Goal: Task Accomplishment & Management: Manage account settings

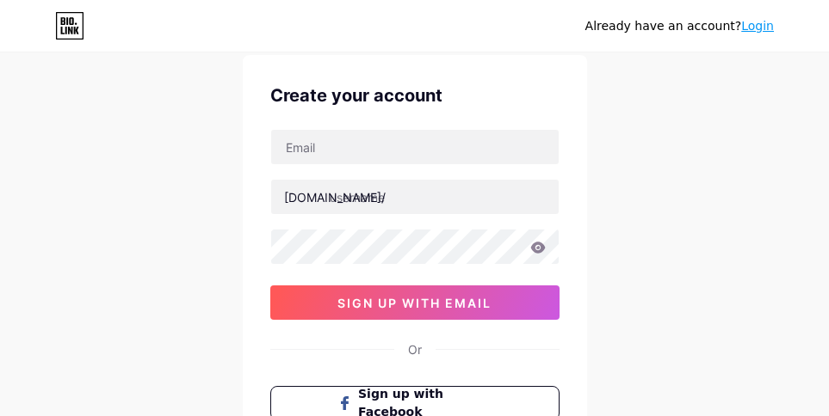
scroll to position [86, 0]
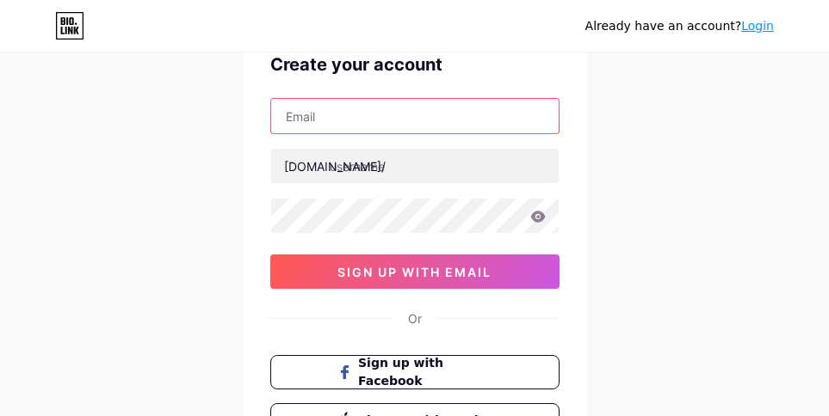
click at [317, 115] on input "text" at bounding box center [414, 116] width 287 height 34
paste input "[EMAIL_ADDRESS][DOMAIN_NAME]"
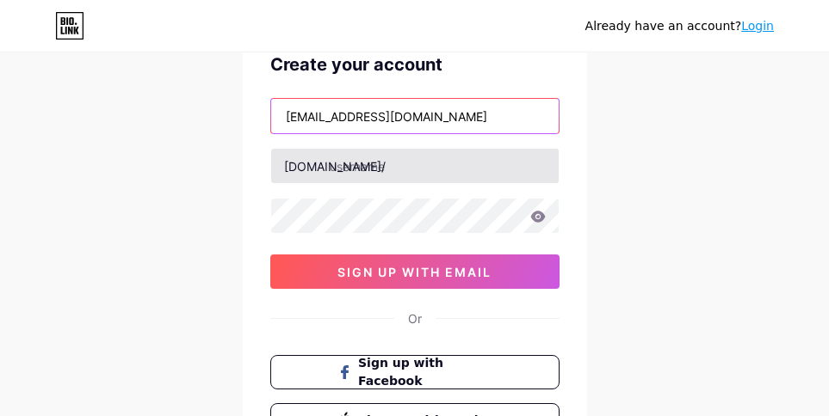
type input "[EMAIL_ADDRESS][DOMAIN_NAME]"
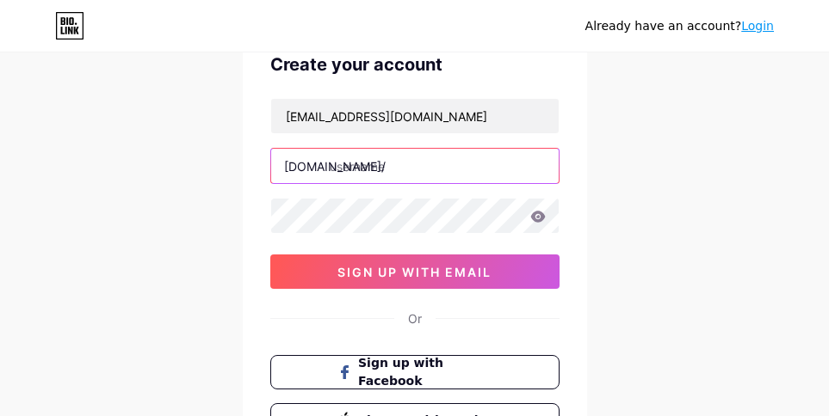
click at [345, 164] on input "text" at bounding box center [414, 166] width 287 height 34
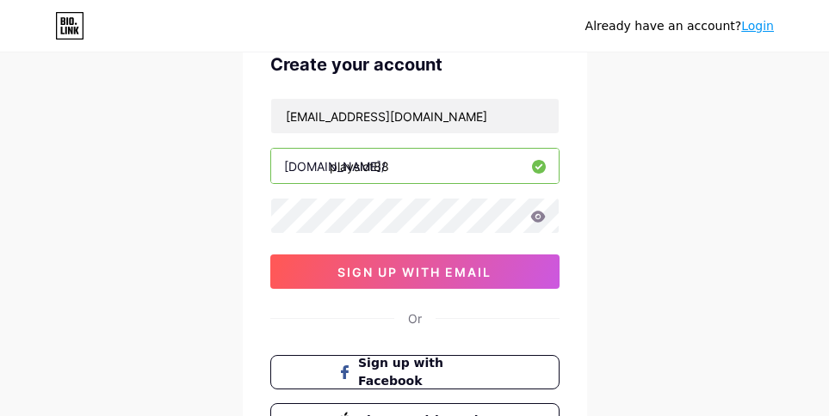
type input "playslot88"
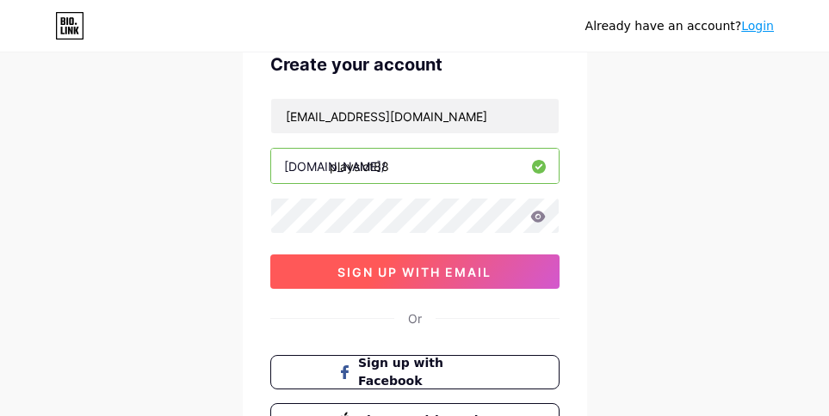
click at [307, 274] on button "sign up with email" at bounding box center [414, 272] width 289 height 34
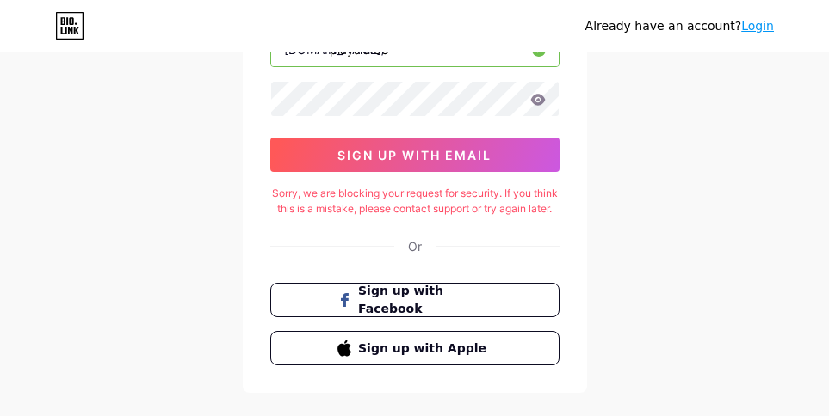
scroll to position [172, 0]
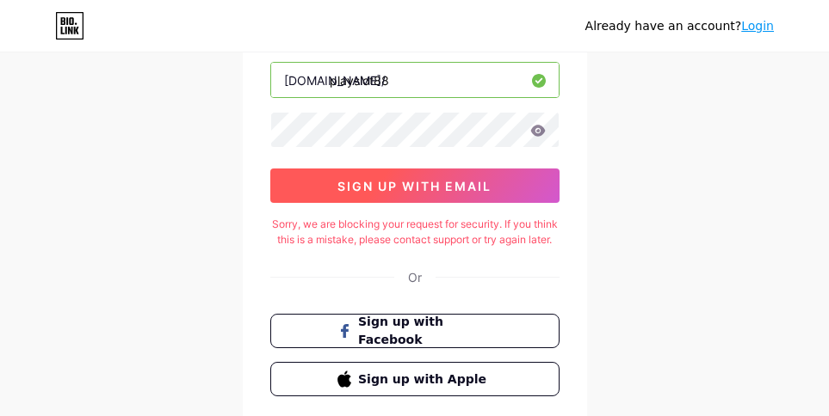
click at [365, 184] on span "sign up with email" at bounding box center [414, 186] width 154 height 15
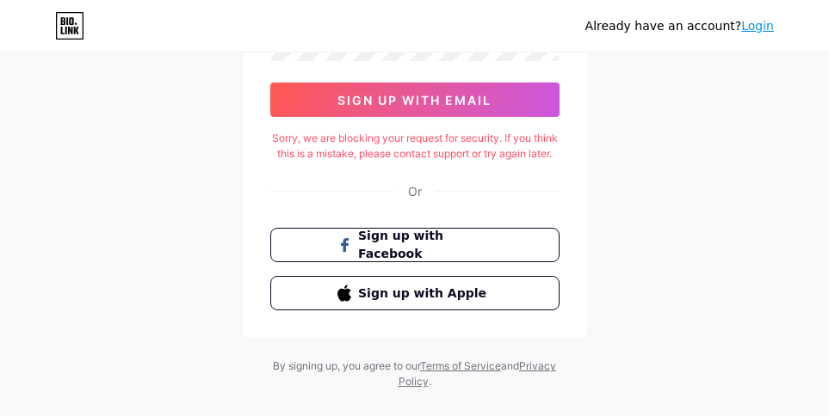
scroll to position [302, 0]
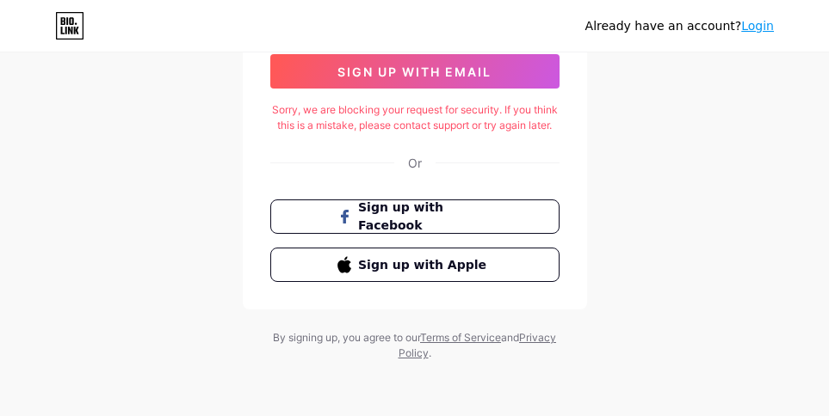
click at [756, 27] on link "Login" at bounding box center [757, 26] width 33 height 14
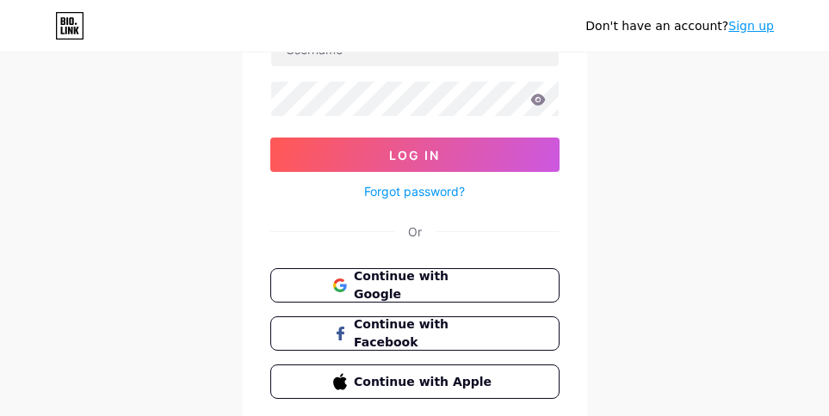
scroll to position [172, 0]
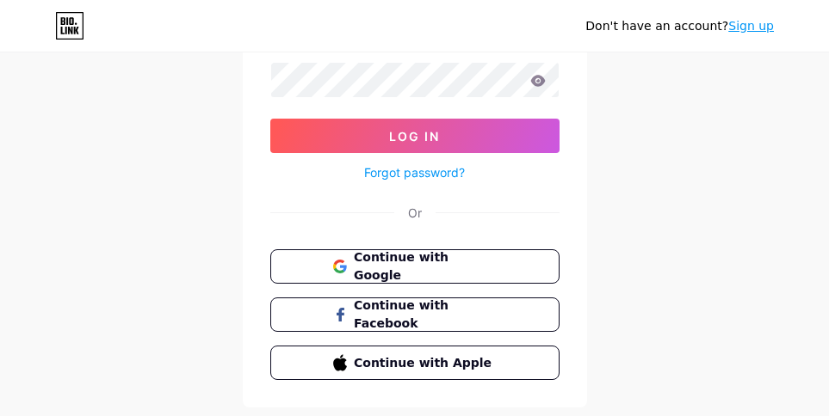
click at [197, 254] on div "Don't have an account? Sign up Login Log In Forgot password? Or Continue with G…" at bounding box center [414, 145] width 829 height 635
click at [323, 263] on button "Continue with Google" at bounding box center [414, 266] width 293 height 35
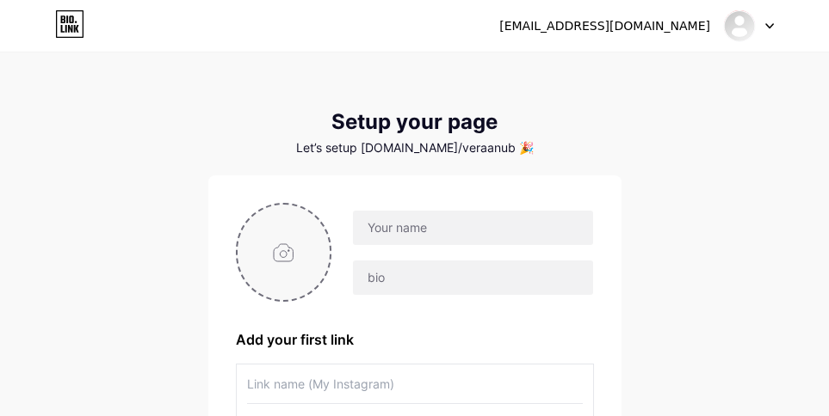
click at [281, 241] on input "file" at bounding box center [283, 252] width 93 height 95
type input "C:\fakepath\unnamed.png"
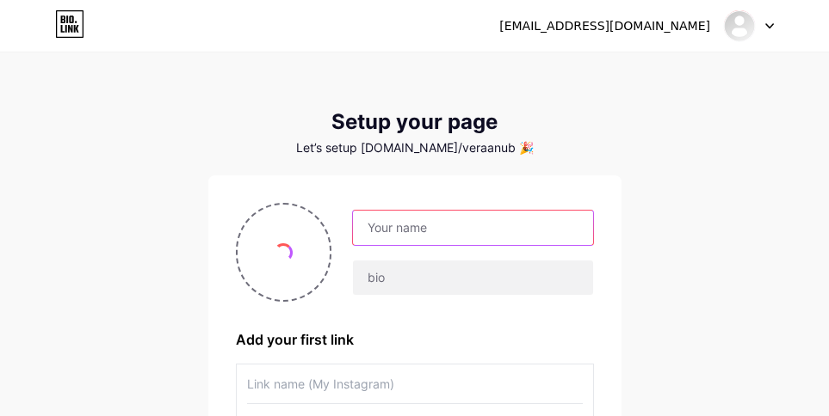
click at [384, 225] on input "text" at bounding box center [472, 228] width 239 height 34
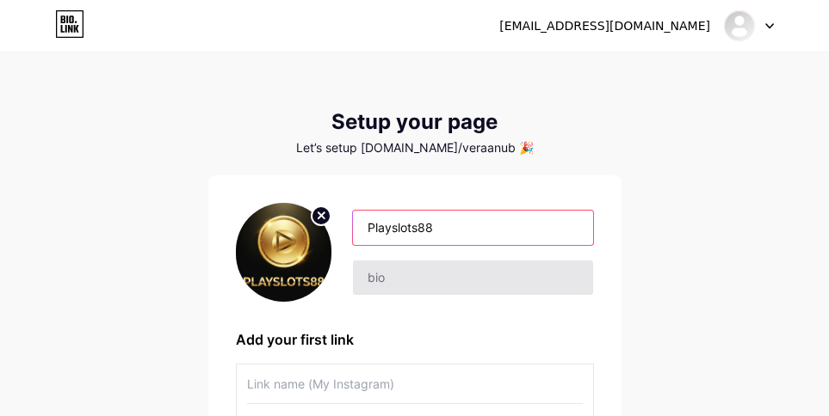
type input "Playslots88"
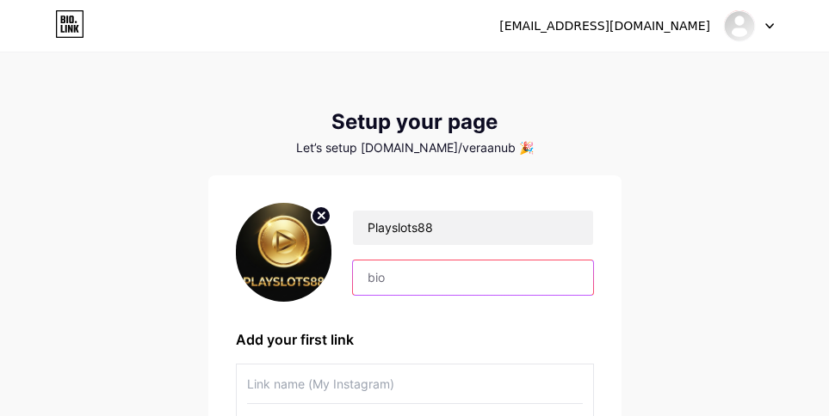
click at [385, 283] on input "text" at bounding box center [472, 278] width 239 height 34
click at [481, 275] on input "Playslot88 Situs Slot Gacor Tanpa Potongan" at bounding box center [472, 278] width 239 height 34
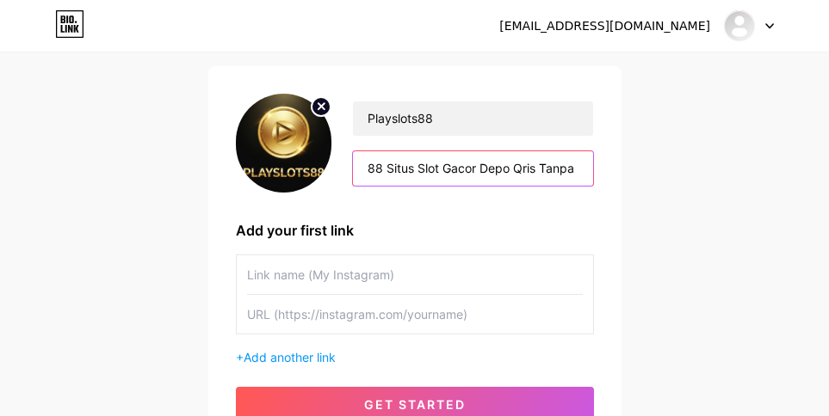
scroll to position [172, 0]
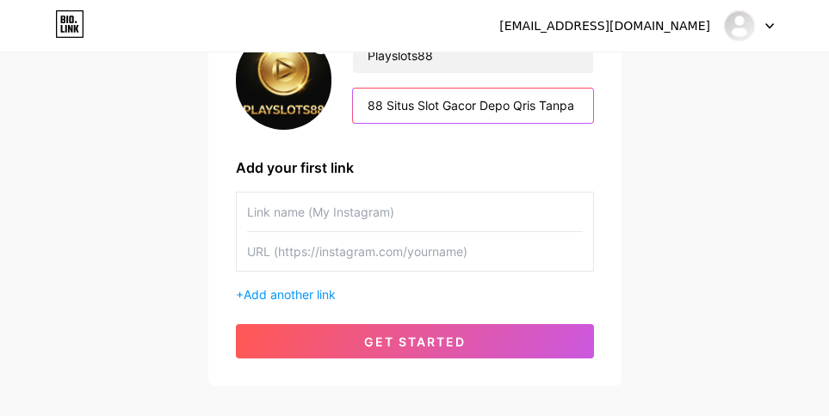
type input "Playslot88 Situs Slot Gacor Depo Qris Tanpa Potongan"
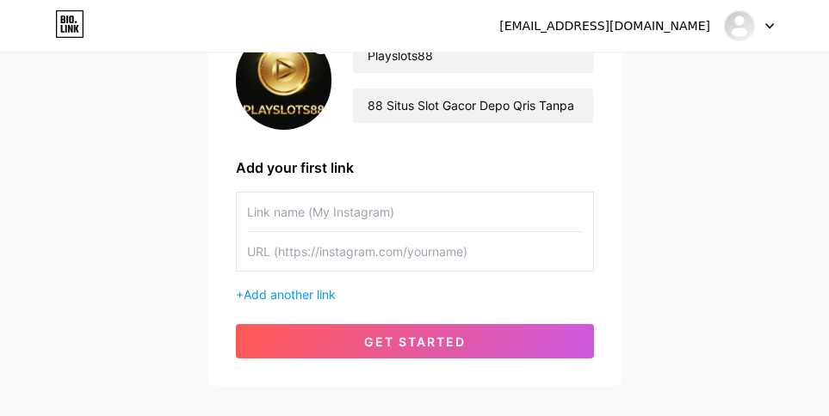
scroll to position [0, 0]
click at [301, 218] on input "text" at bounding box center [415, 212] width 336 height 39
click at [265, 260] on input "text" at bounding box center [415, 251] width 336 height 39
click at [270, 220] on input "text" at bounding box center [415, 212] width 336 height 39
type input "P"
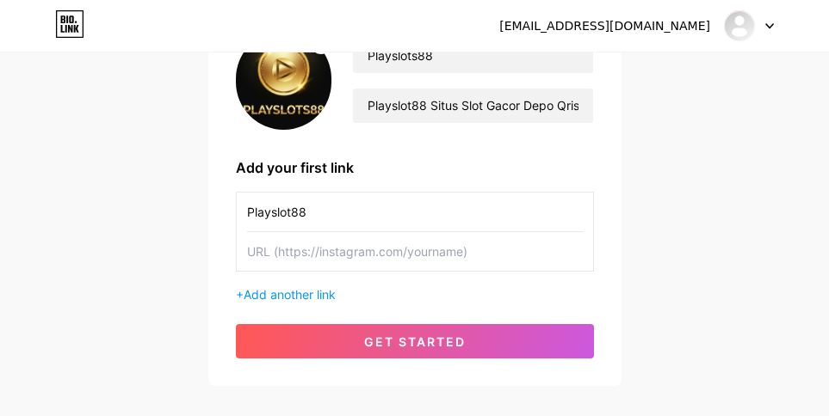
type input "Playslot88"
click at [286, 248] on input "text" at bounding box center [415, 251] width 336 height 39
paste input "https://www.instagram.com/playslot88_/"
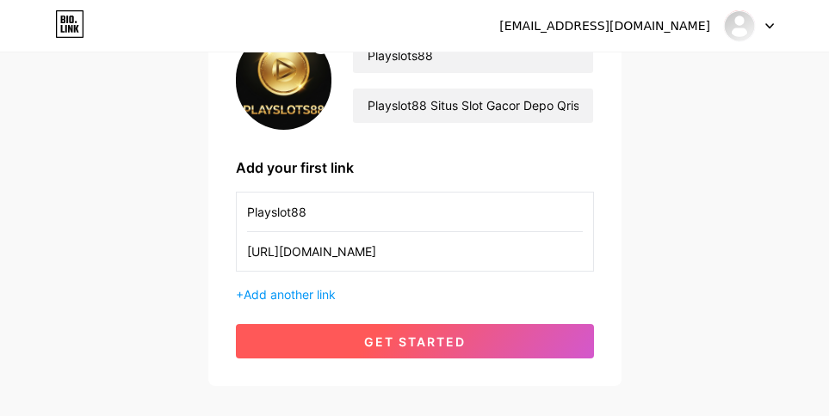
type input "https://www.instagram.com/playslot88_/"
click at [385, 348] on span "get started" at bounding box center [415, 342] width 102 height 15
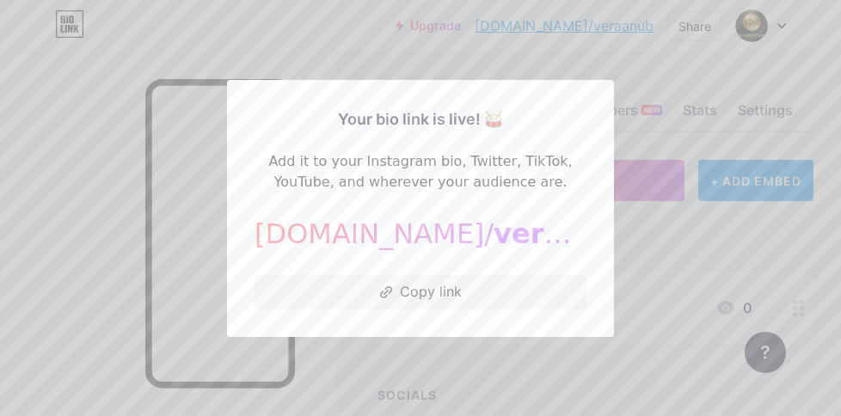
click at [651, 247] on div at bounding box center [420, 208] width 841 height 416
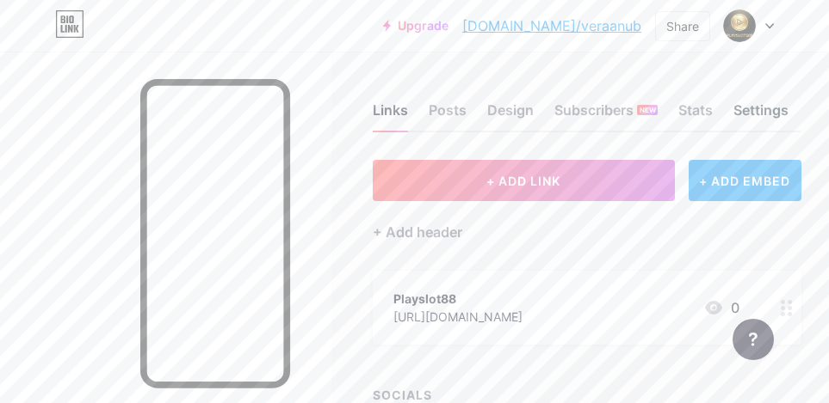
click at [754, 113] on div "Settings" at bounding box center [760, 115] width 55 height 31
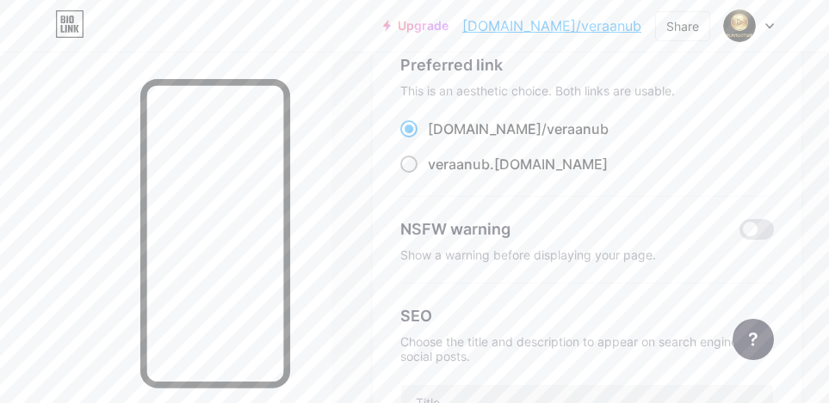
scroll to position [86, 0]
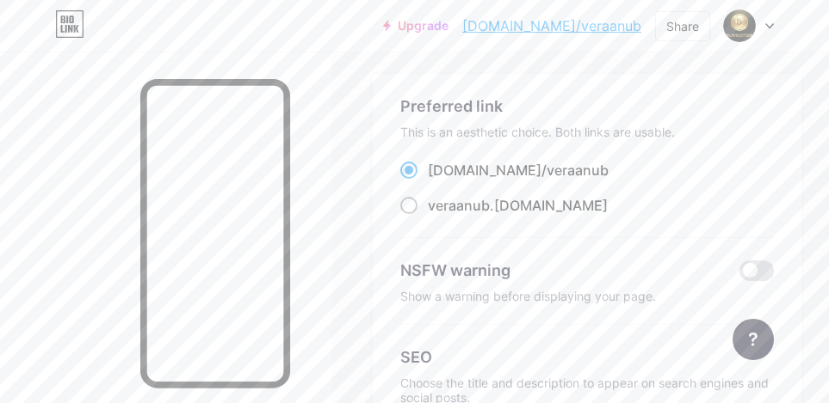
click at [471, 209] on span "veraanub" at bounding box center [459, 205] width 62 height 17
click at [439, 216] on input "veraanub .bio.link" at bounding box center [433, 221] width 11 height 11
radio input "true"
click at [546, 176] on span "veraanub" at bounding box center [577, 170] width 62 height 17
click at [439, 181] on input "bio.link/ veraanub" at bounding box center [433, 186] width 11 height 11
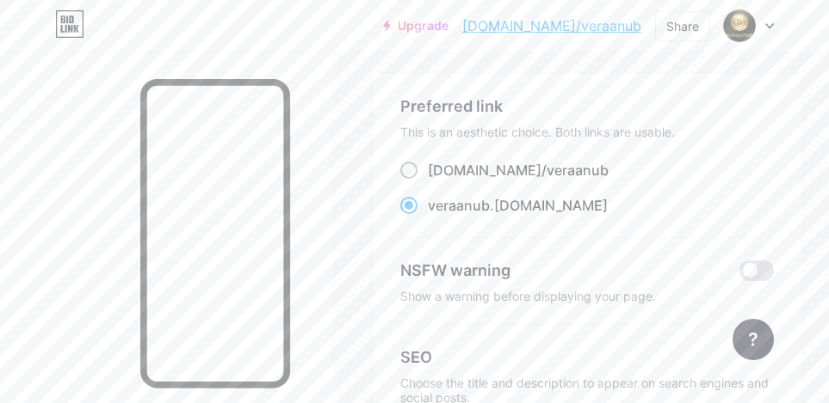
radio input "true"
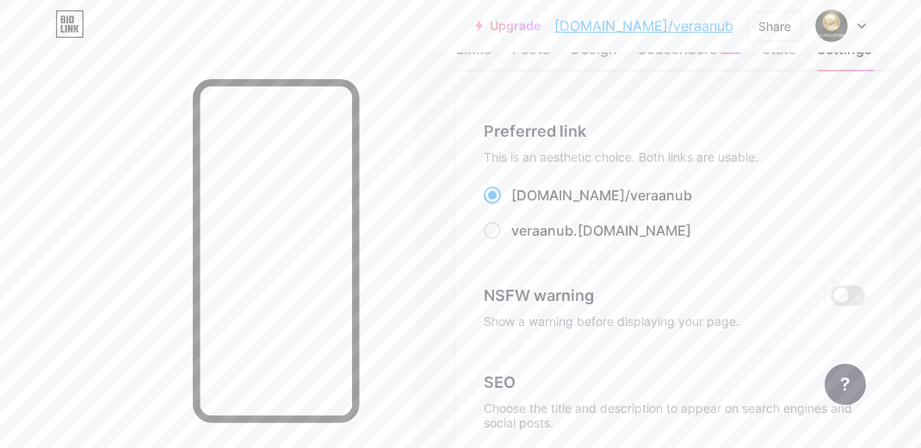
scroll to position [95, 0]
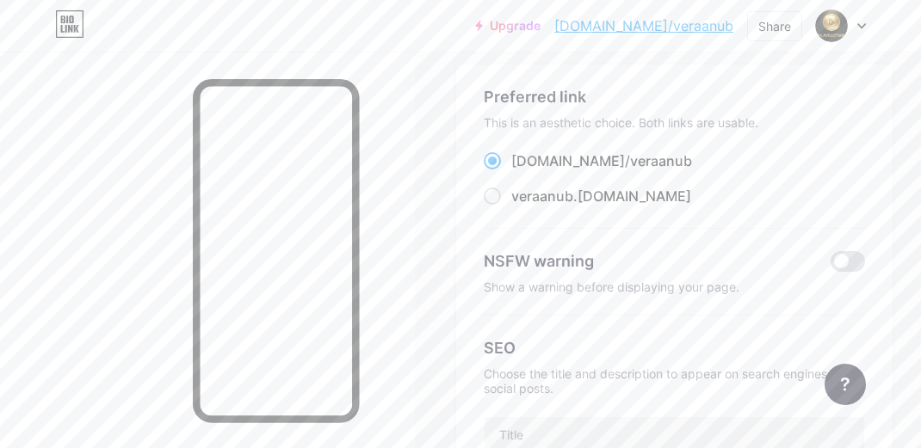
click at [841, 23] on icon at bounding box center [861, 26] width 9 height 6
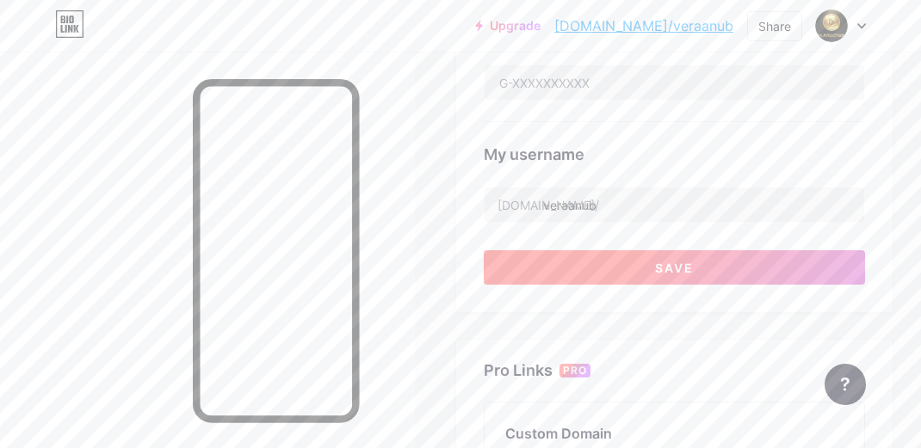
scroll to position [668, 0]
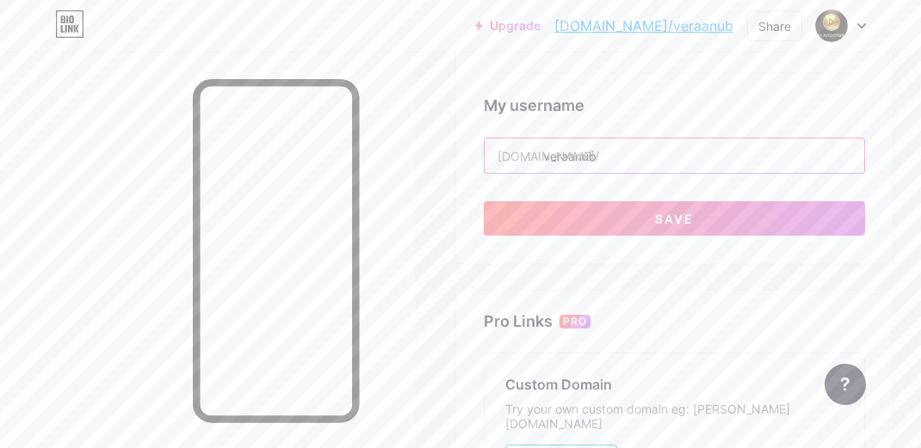
click at [615, 161] on input "veraanub" at bounding box center [673, 156] width 379 height 34
drag, startPoint x: 617, startPoint y: 160, endPoint x: 548, endPoint y: 158, distance: 68.8
click at [548, 158] on input "veraanub" at bounding box center [673, 156] width 379 height 34
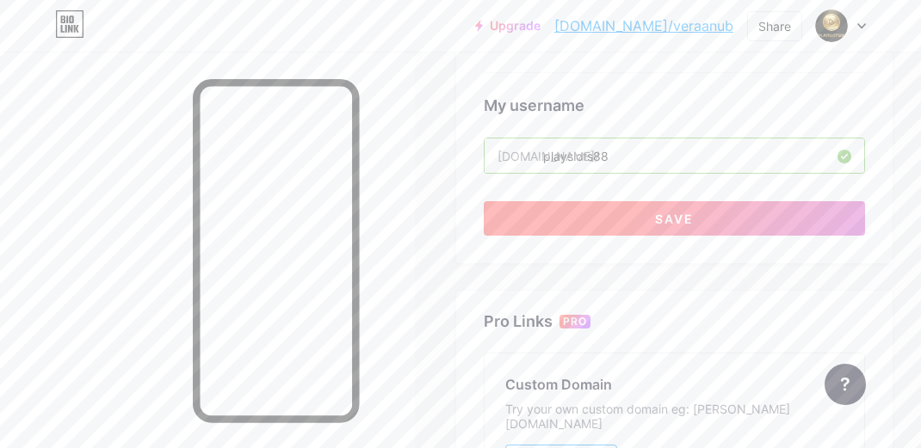
type input "playslots88"
click at [531, 220] on button "Save" at bounding box center [674, 218] width 381 height 34
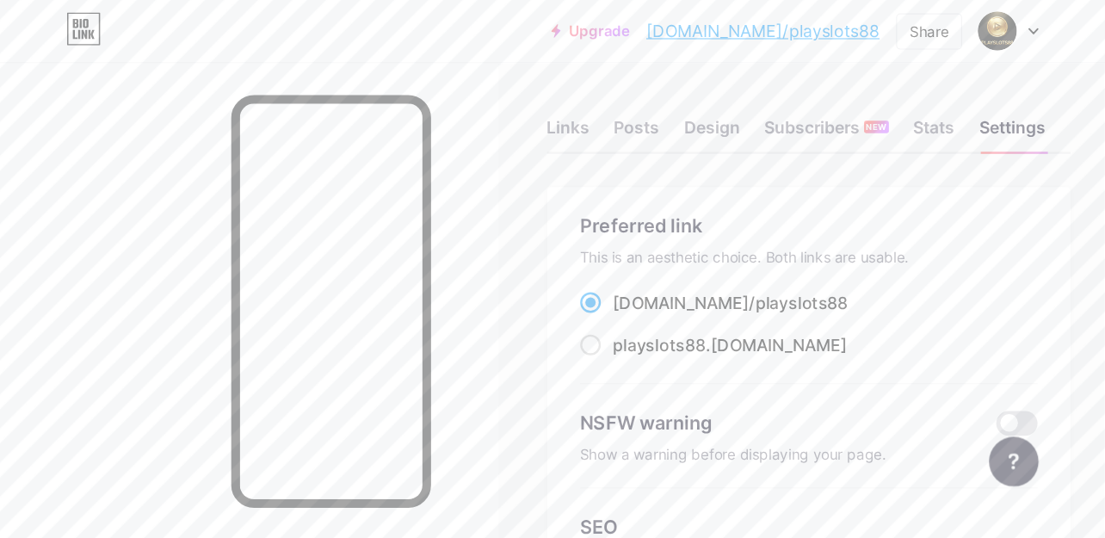
scroll to position [0, 0]
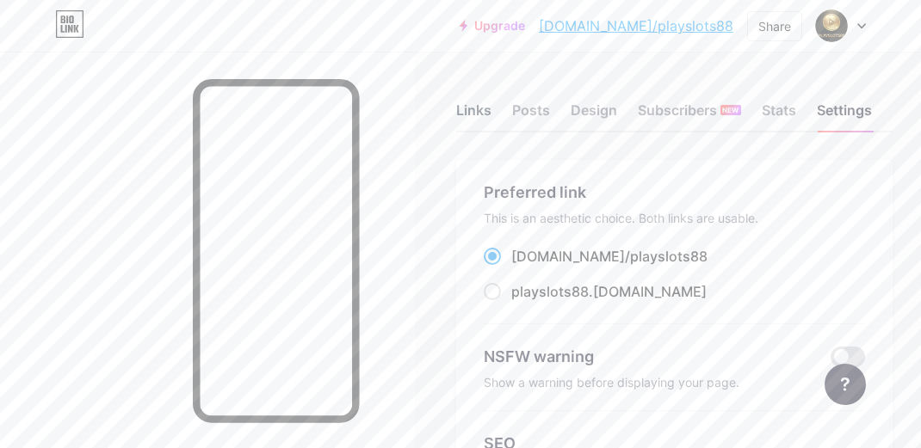
click at [491, 117] on div "Links" at bounding box center [473, 115] width 35 height 31
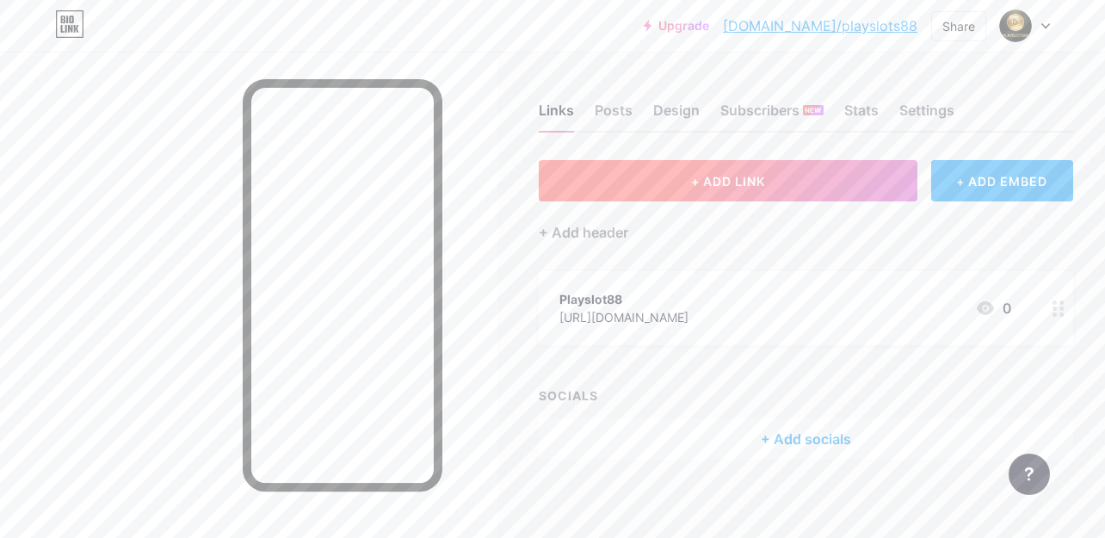
click at [705, 183] on span "+ ADD LINK" at bounding box center [728, 181] width 74 height 15
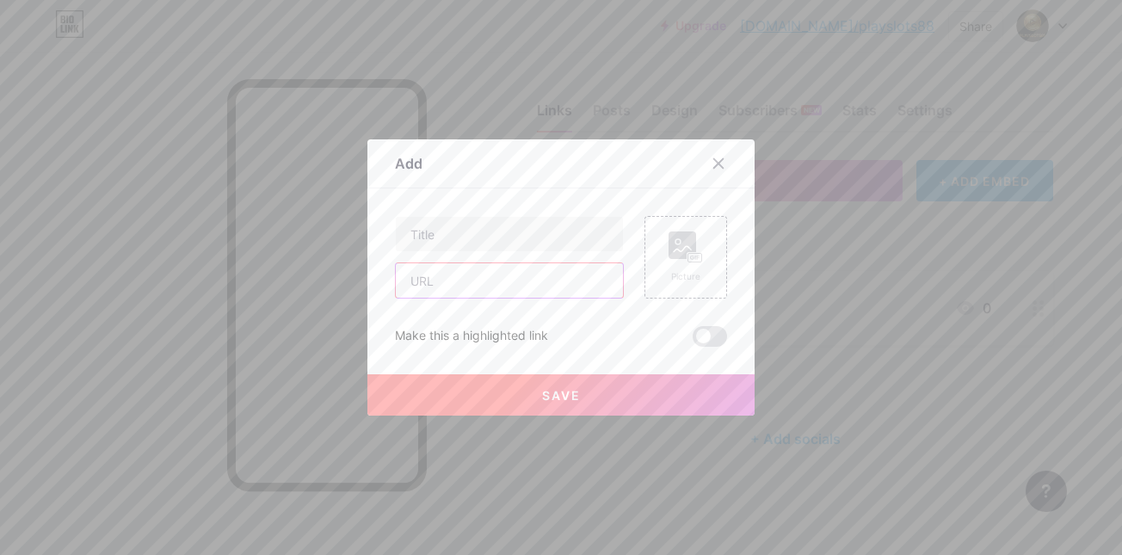
click at [416, 284] on input "text" at bounding box center [509, 280] width 227 height 34
paste input "https://linklist.bio/playslot88"
type input "https://linklist.bio/playslot88"
click at [439, 238] on input "text" at bounding box center [509, 234] width 227 height 34
type input "Daftar Member VIP"
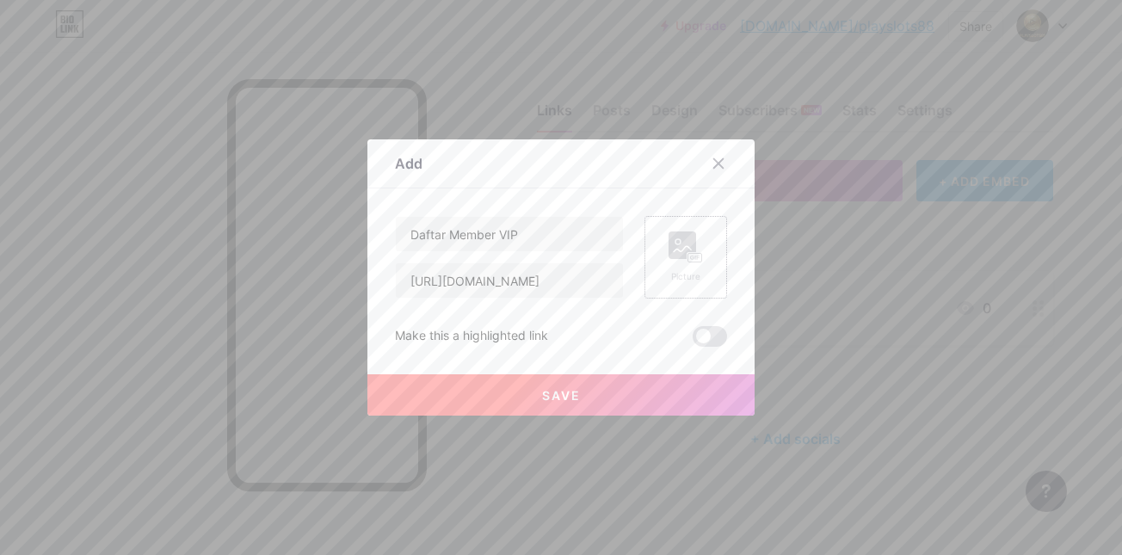
click at [697, 258] on icon at bounding box center [698, 258] width 3 height 4
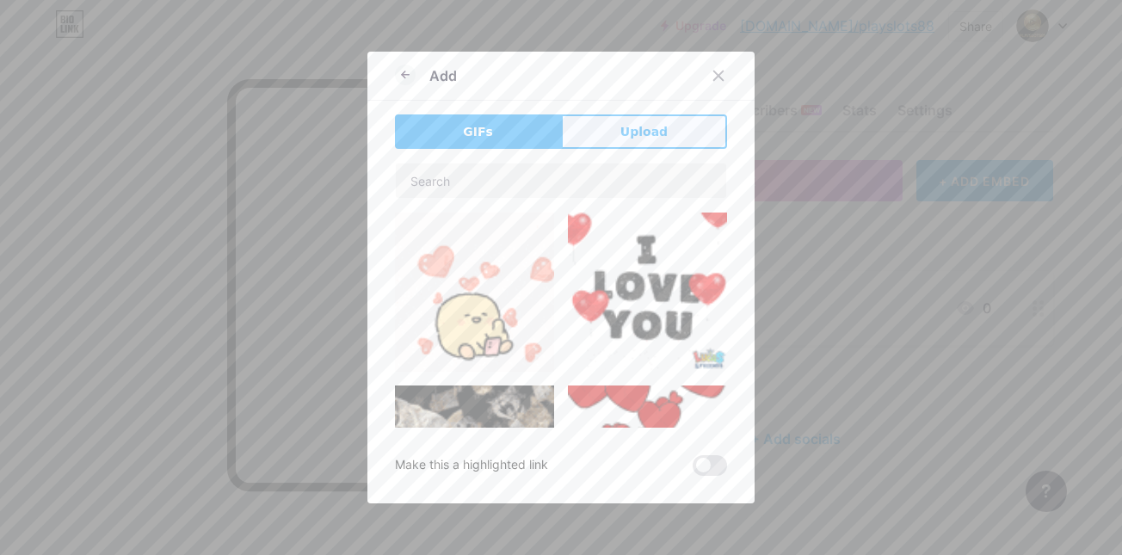
click at [624, 131] on span "Upload" at bounding box center [643, 132] width 47 height 18
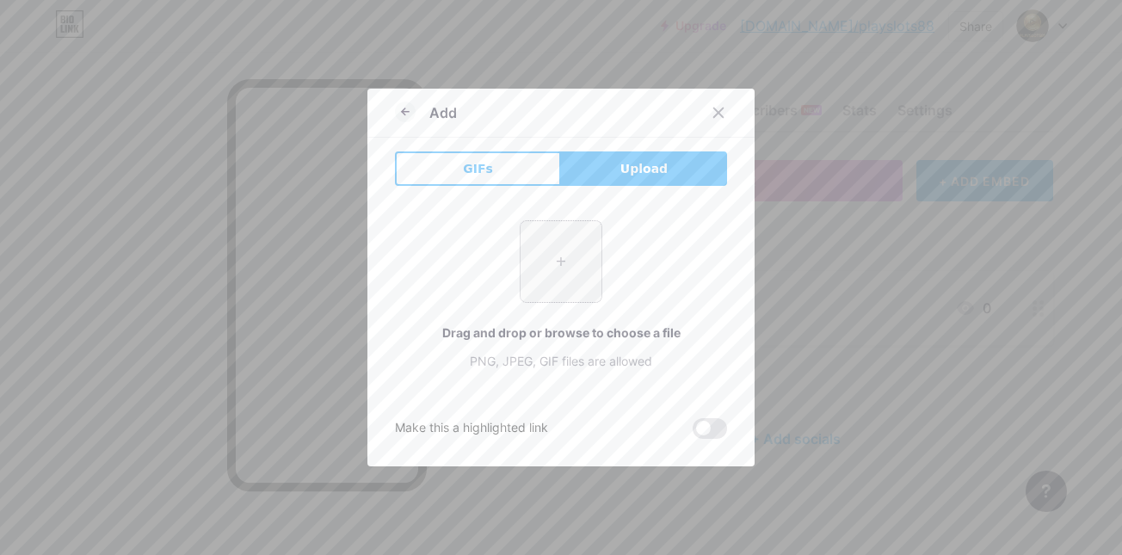
click at [548, 237] on input "file" at bounding box center [561, 261] width 81 height 81
type input "C:\fakepath\unnamed.png"
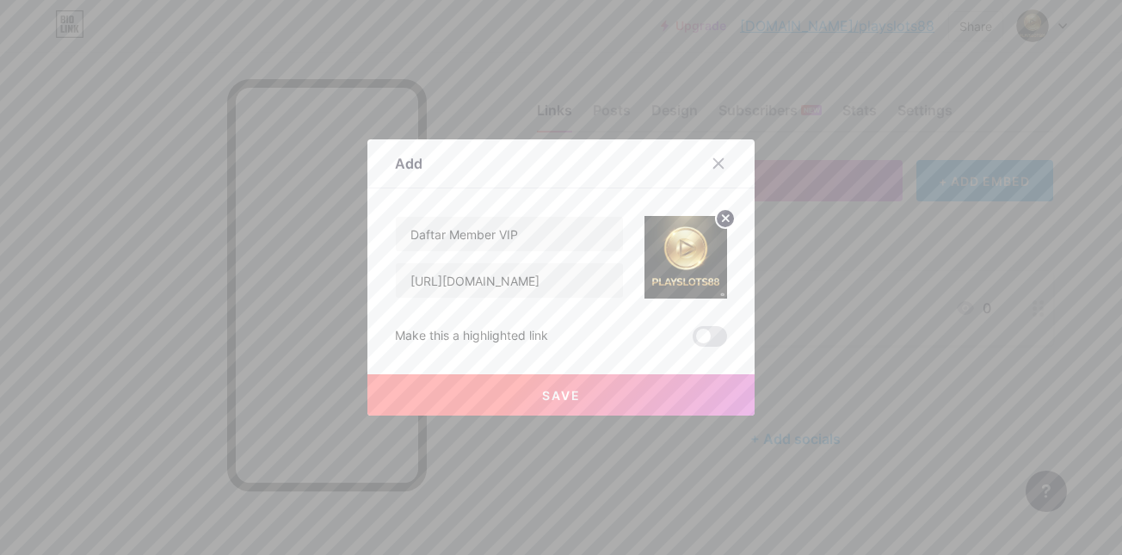
click at [544, 399] on span "Save" at bounding box center [561, 395] width 39 height 15
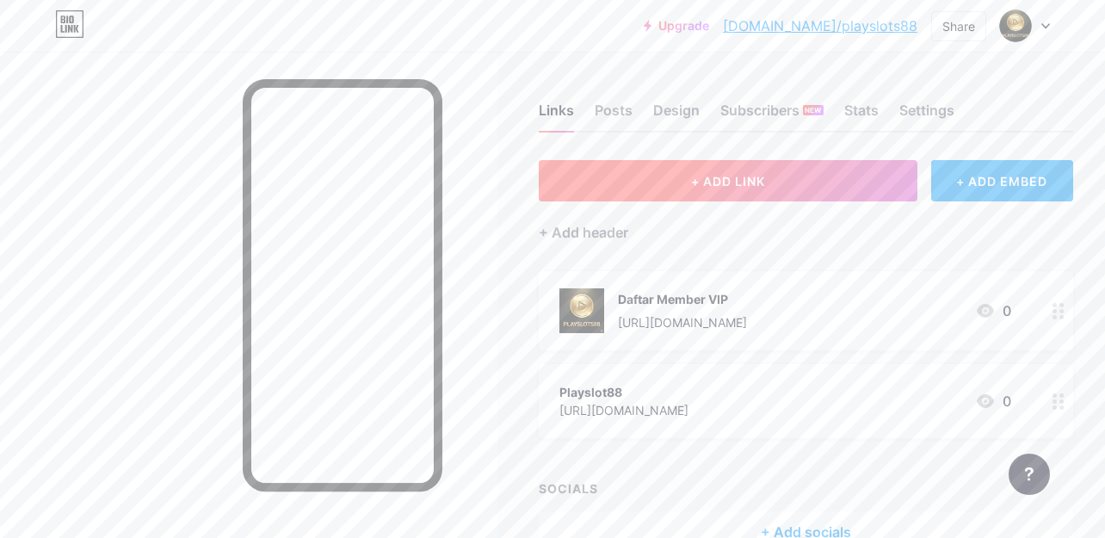
click at [705, 186] on span "+ ADD LINK" at bounding box center [728, 181] width 74 height 15
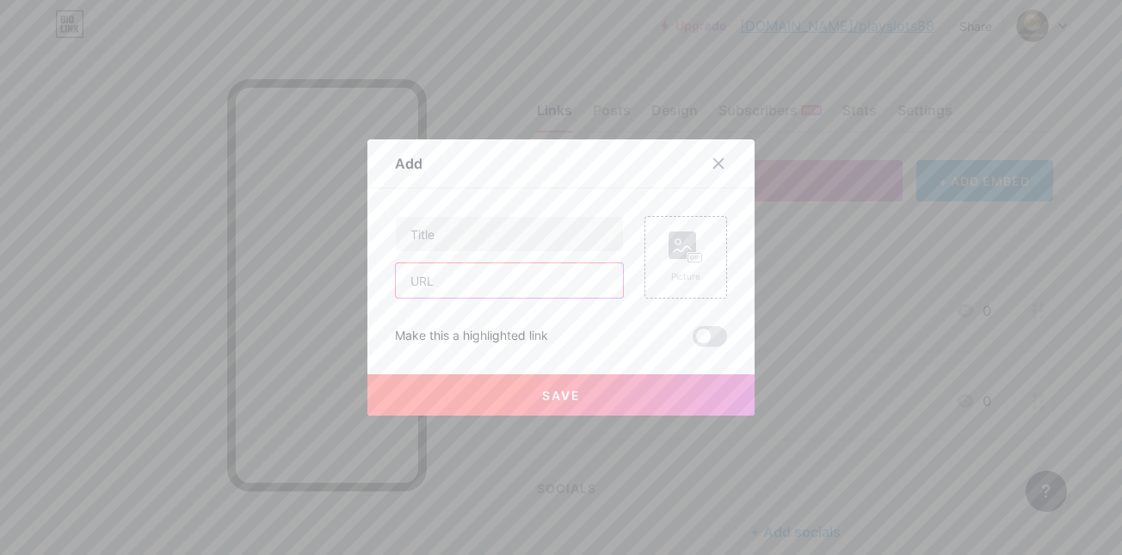
click at [427, 293] on input "text" at bounding box center [509, 280] width 227 height 34
paste input "https://linklist.bio/playslot88"
type input "https://linklist.bio/playslot88"
click at [454, 249] on input "text" at bounding box center [509, 234] width 227 height 34
type input "P"
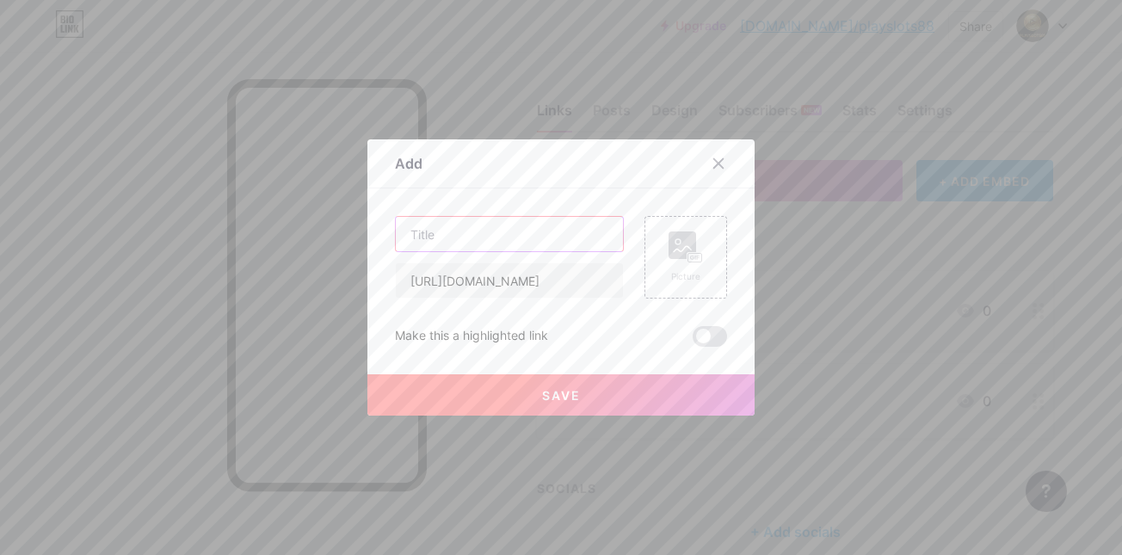
type input "B"
type input "Deposit 50k Bonus 50k"
click at [695, 259] on div "Picture" at bounding box center [685, 257] width 83 height 83
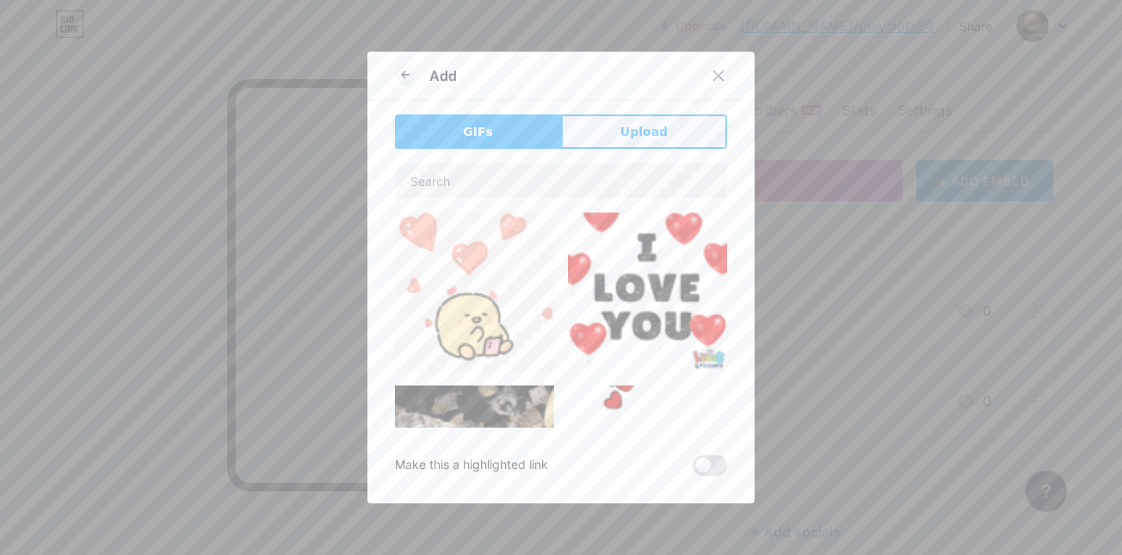
click at [621, 141] on button "Upload" at bounding box center [644, 131] width 166 height 34
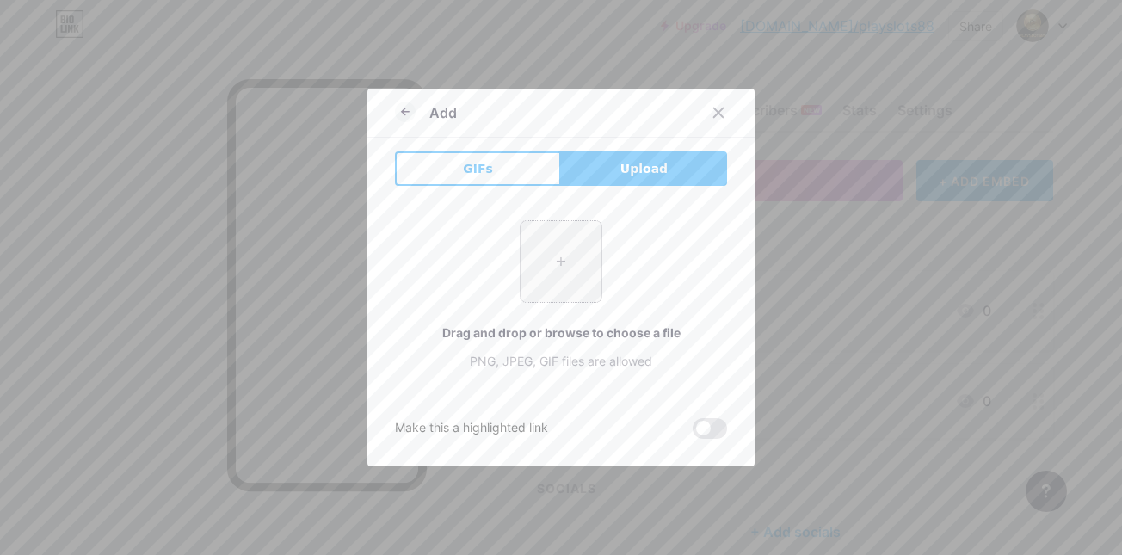
click at [562, 260] on input "file" at bounding box center [561, 261] width 81 height 81
type input "C:\fakepath\unnamed.png"
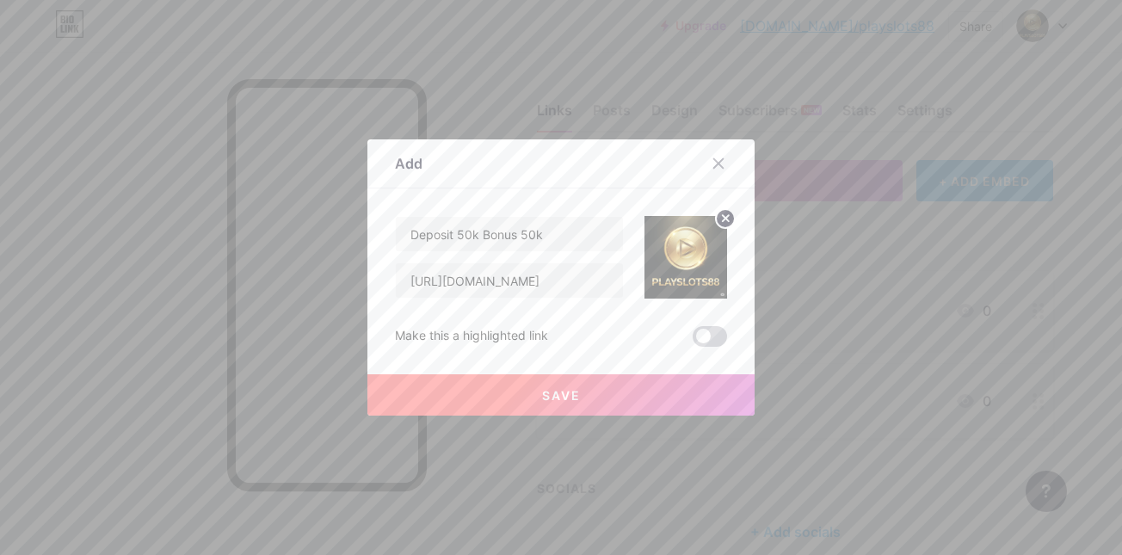
click at [699, 338] on span at bounding box center [710, 336] width 34 height 21
click at [693, 341] on input "checkbox" at bounding box center [693, 341] width 0 height 0
click at [619, 383] on button "Save" at bounding box center [560, 394] width 387 height 41
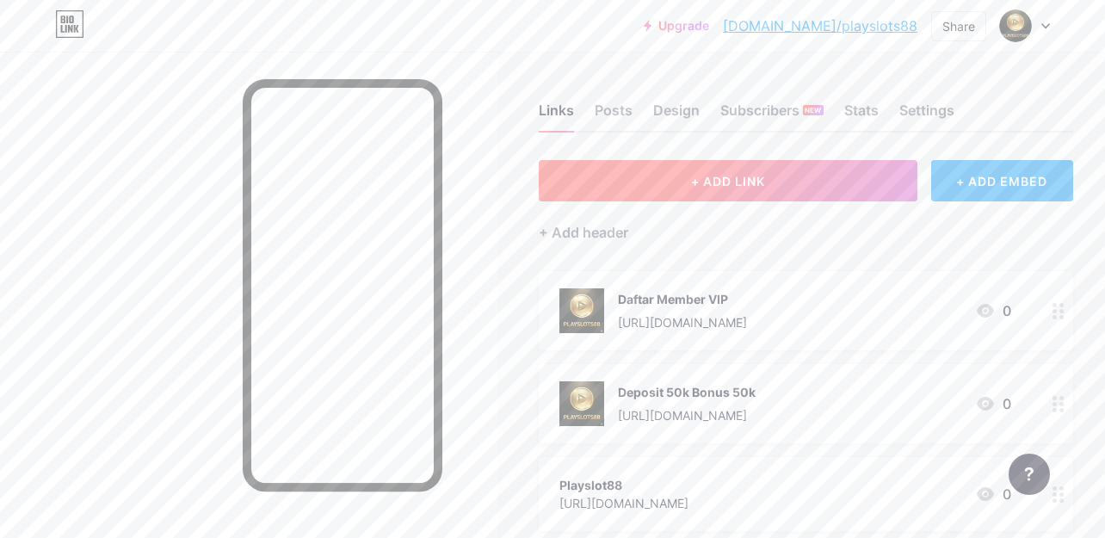
click at [665, 189] on button "+ ADD LINK" at bounding box center [728, 180] width 379 height 41
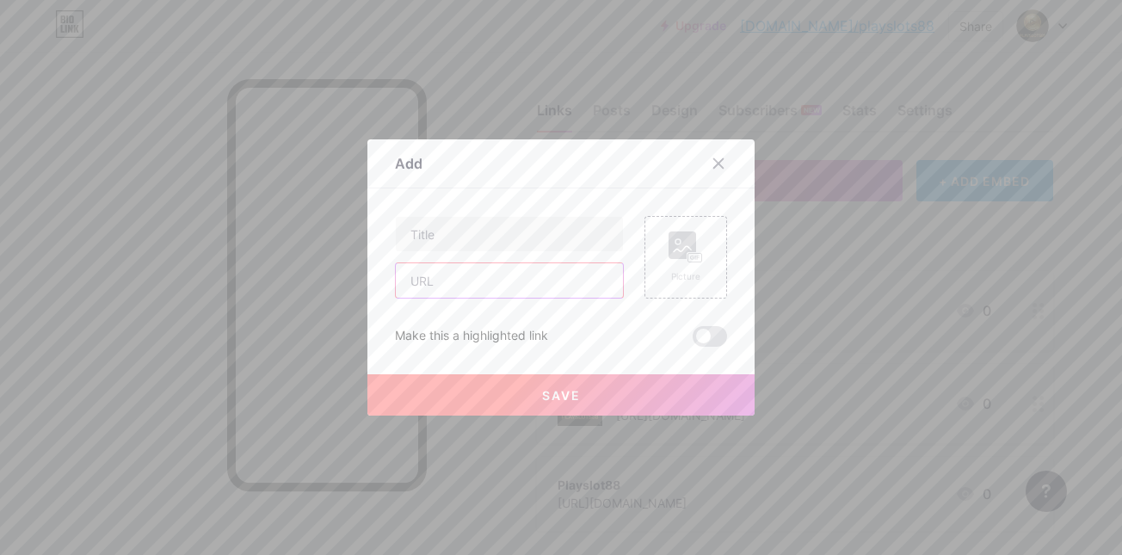
click at [473, 284] on input "text" at bounding box center [509, 280] width 227 height 34
paste input "https://linklist.bio/playslot88"
type input "https://linklist.bio/playslot88"
click at [463, 234] on input "text" at bounding box center [509, 234] width 227 height 34
type input "Link Alternatif Playslot88"
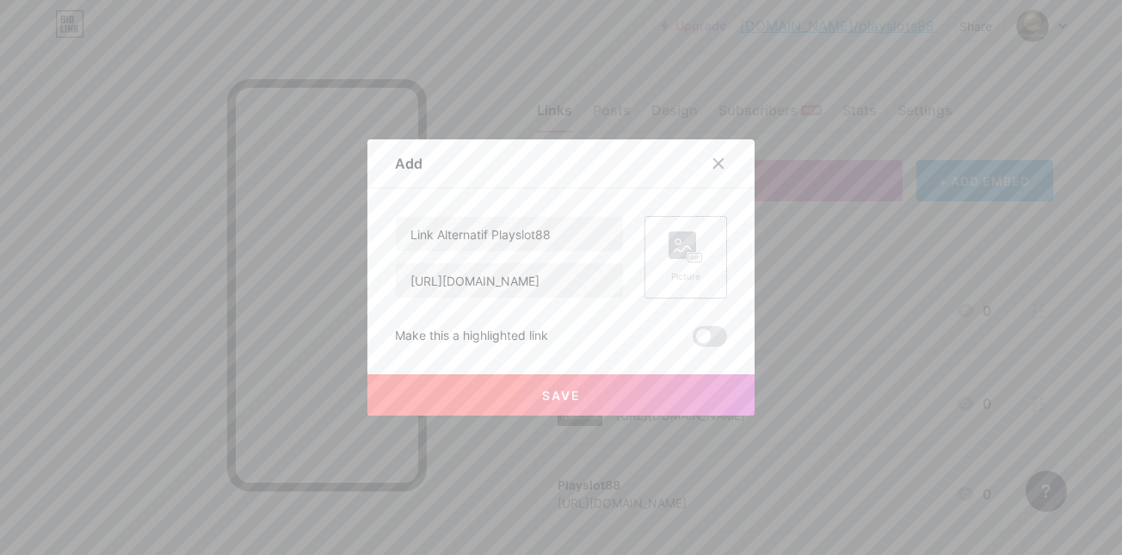
click at [675, 265] on div "Picture" at bounding box center [685, 257] width 34 height 52
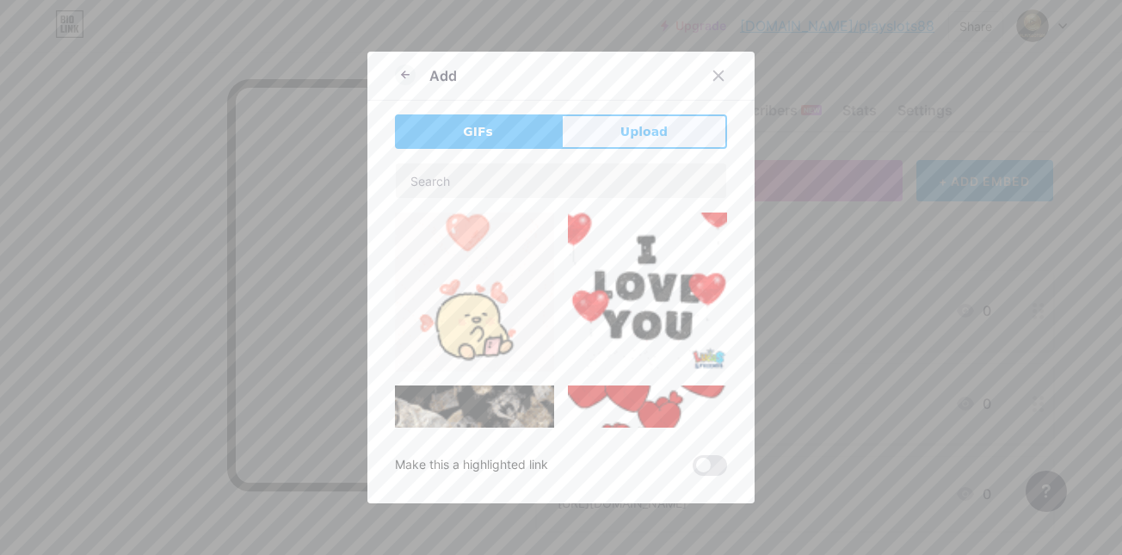
click at [620, 139] on span "Upload" at bounding box center [643, 132] width 47 height 18
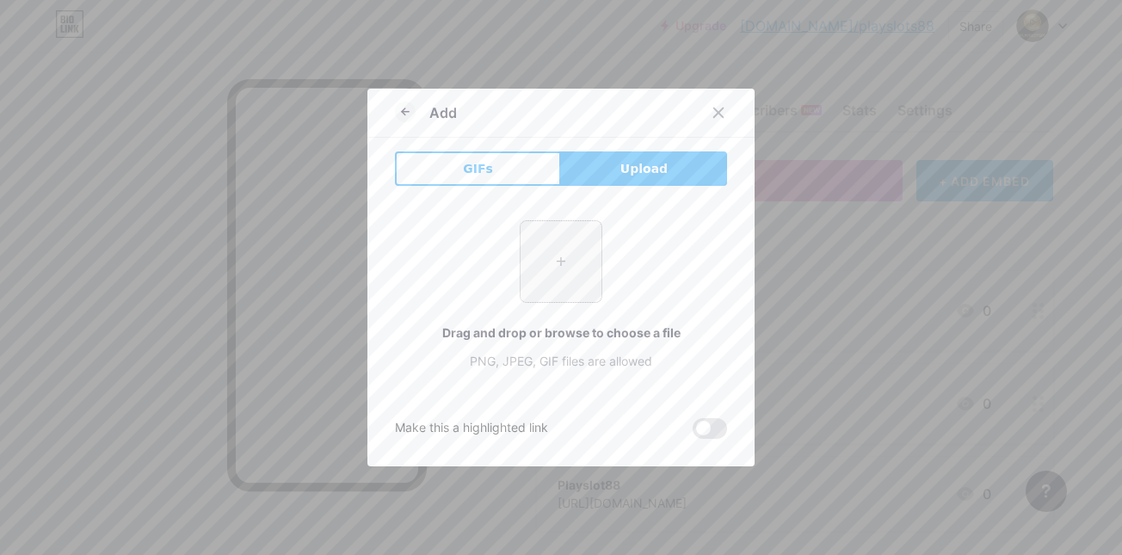
click at [565, 279] on input "file" at bounding box center [561, 261] width 81 height 81
type input "C:\fakepath\unnamed.png"
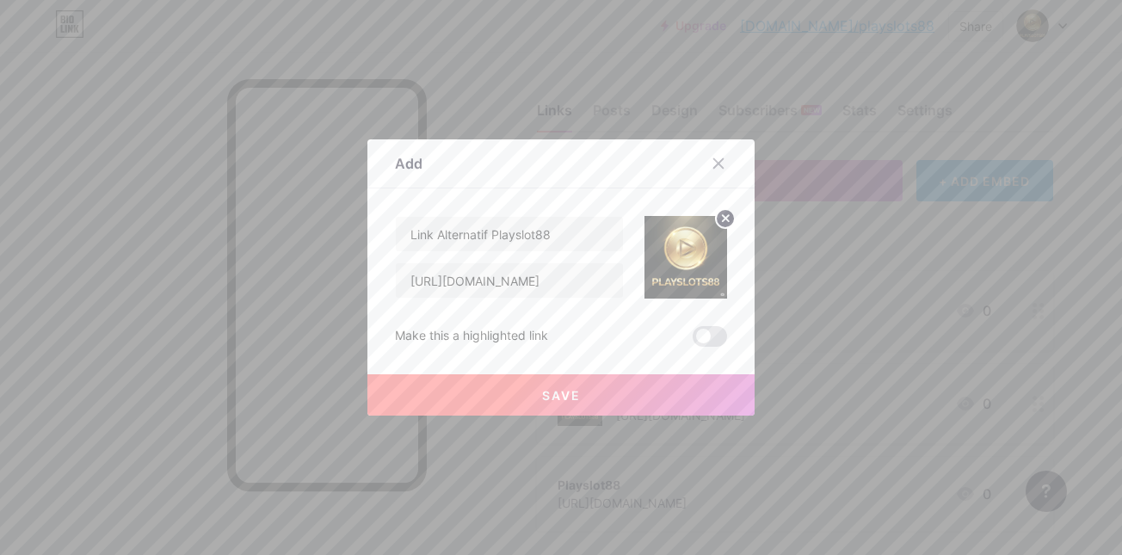
click at [586, 397] on button "Save" at bounding box center [560, 394] width 387 height 41
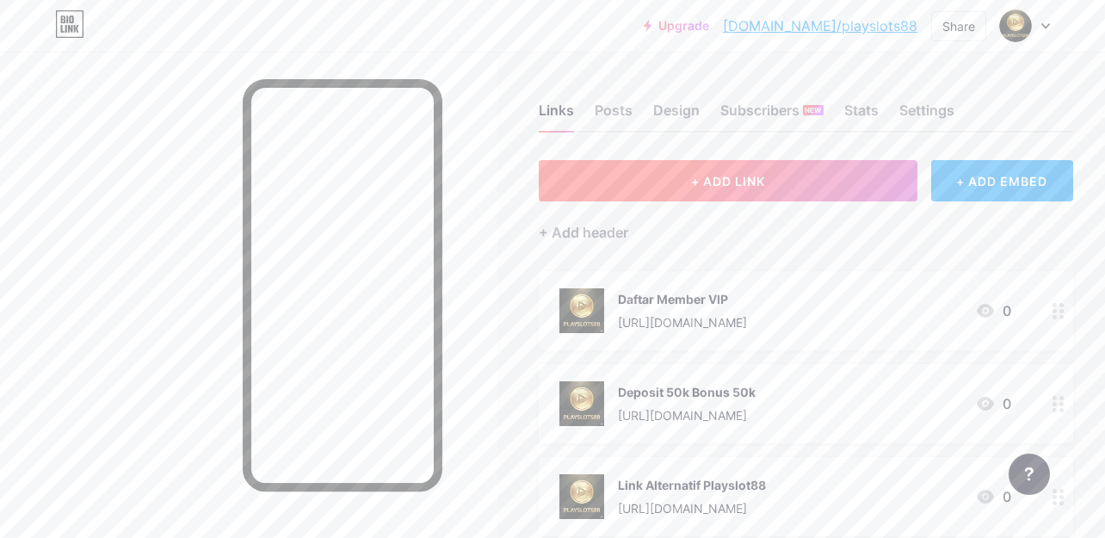
click at [662, 167] on button "+ ADD LINK" at bounding box center [728, 180] width 379 height 41
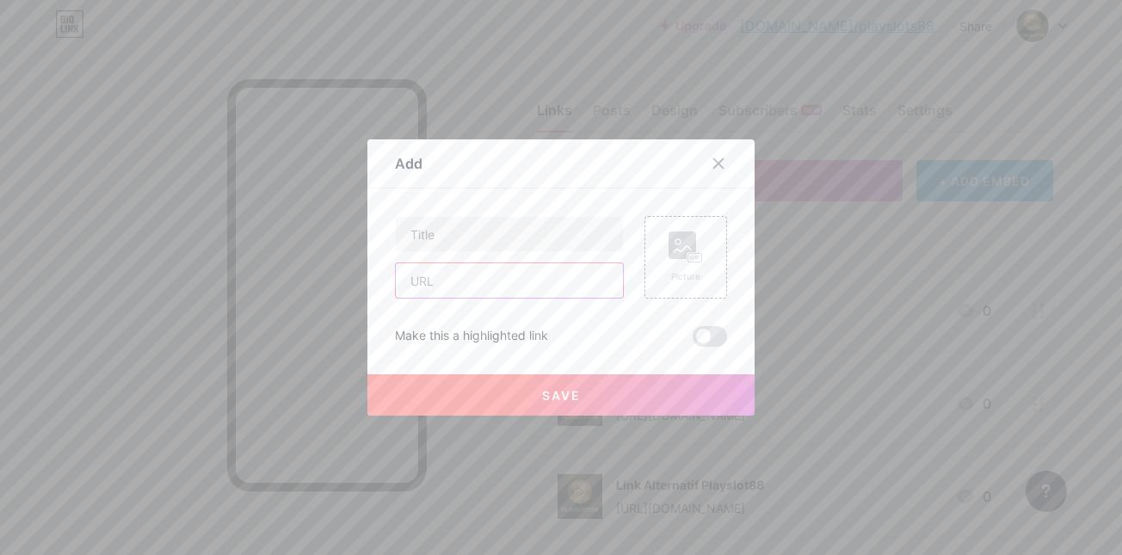
click at [446, 284] on input "text" at bounding box center [509, 280] width 227 height 34
paste input "https://linklist.bio/playslot88"
type input "https://linklist.bio/playslot88"
click at [435, 236] on input "text" at bounding box center [509, 234] width 227 height 34
type input "Deposit Qris Tanpa Potongan"
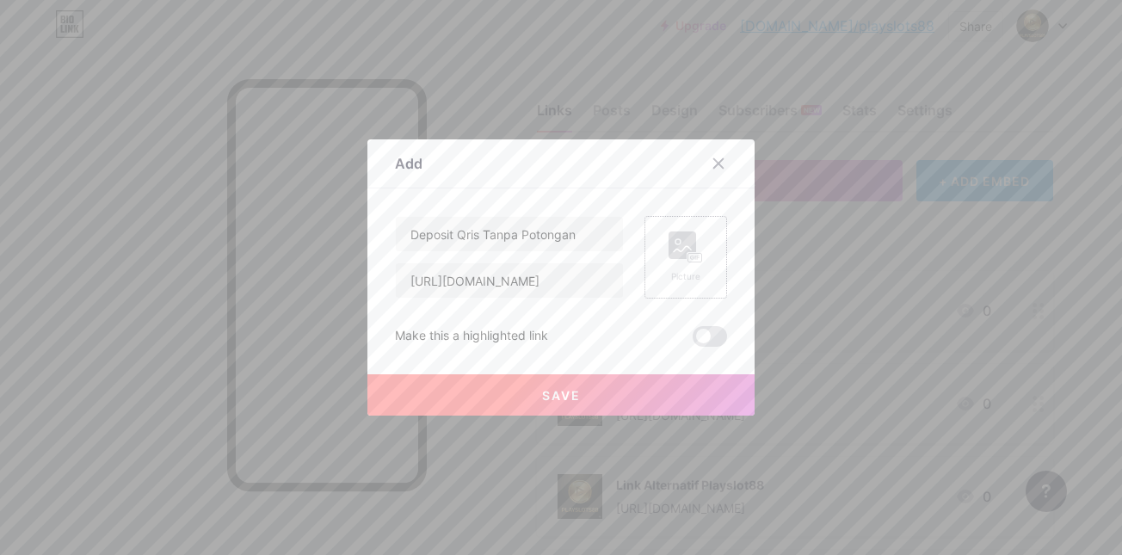
click at [688, 263] on div "Picture" at bounding box center [685, 257] width 34 height 52
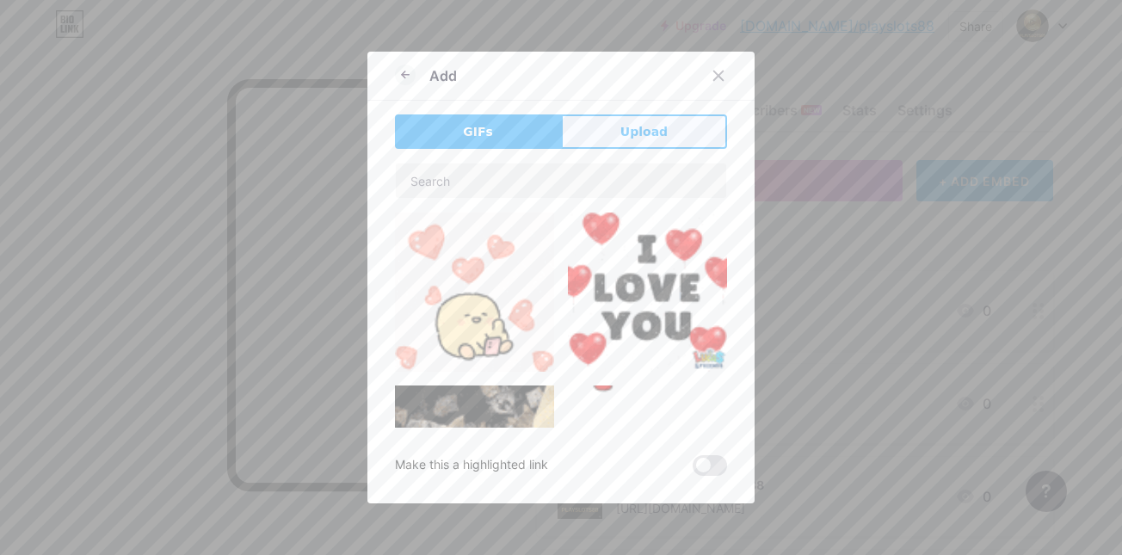
click at [634, 132] on span "Upload" at bounding box center [643, 132] width 47 height 18
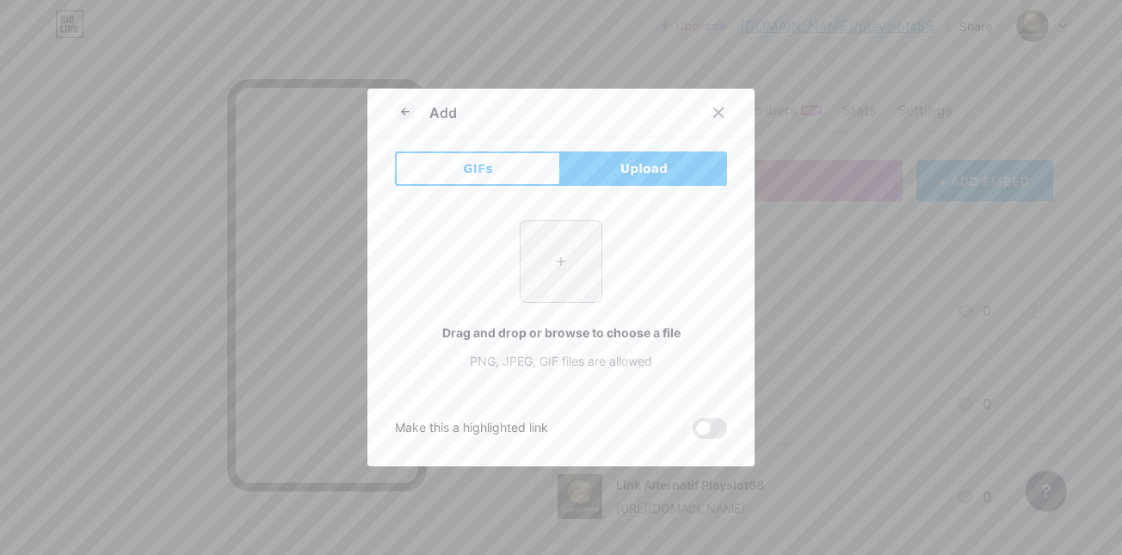
click at [559, 274] on input "file" at bounding box center [561, 261] width 81 height 81
type input "C:\fakepath\unnamed.png"
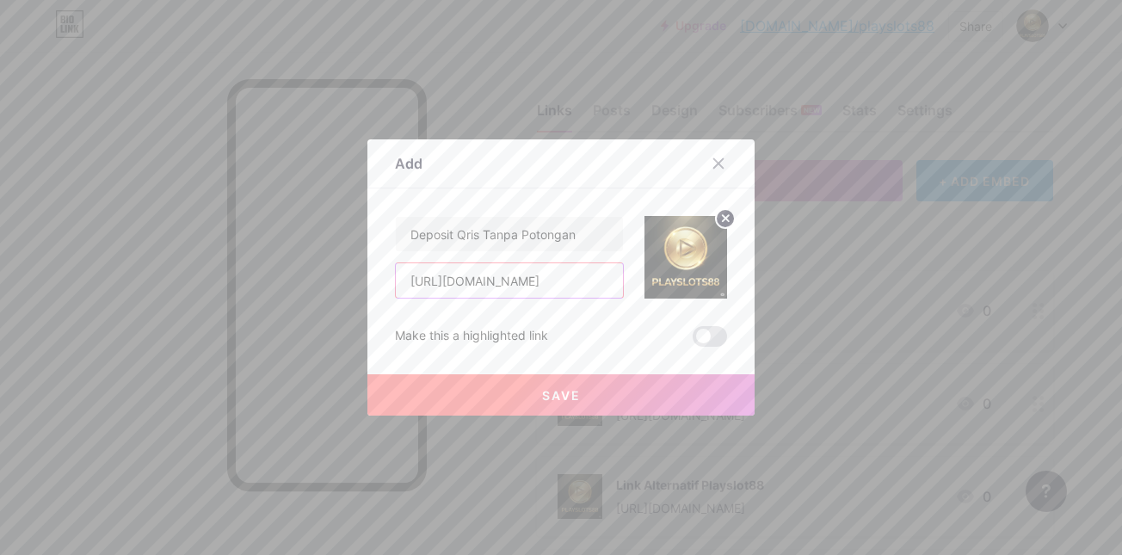
click at [441, 287] on input "https://linklist.bio/playslot88" at bounding box center [509, 280] width 227 height 34
click at [440, 287] on input "https://linklist.bio/playslot88" at bounding box center [509, 280] width 227 height 34
click at [461, 277] on input "https://linklist.bio/playslot88" at bounding box center [509, 280] width 227 height 34
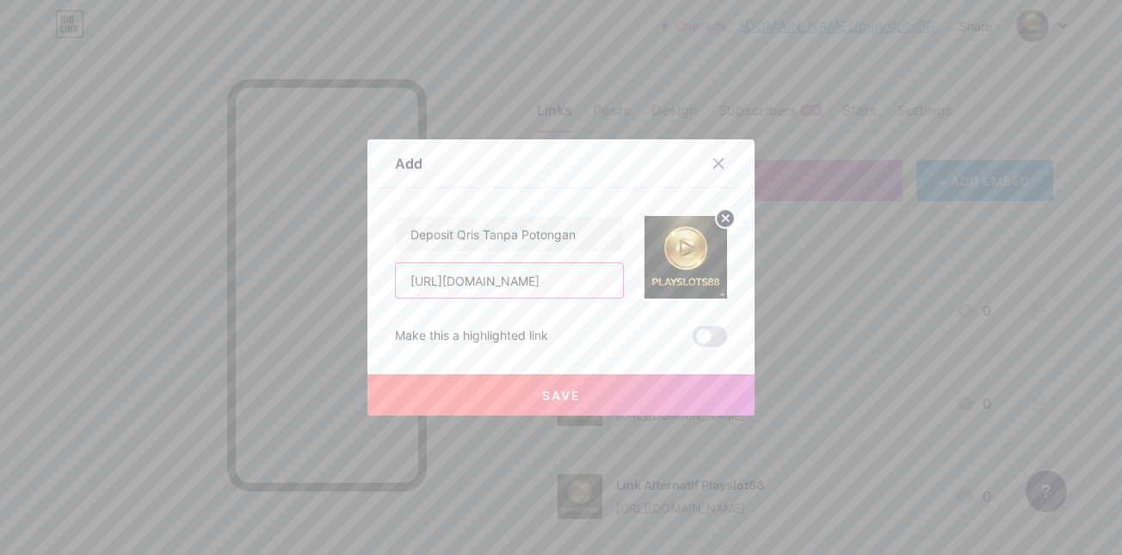
click at [461, 277] on input "https://linklist.bio/playslot88" at bounding box center [509, 280] width 227 height 34
paste input "mez.ink/playslot88_login"
type input "https://mez.ink/playslot88_login"
click at [544, 393] on span "Save" at bounding box center [561, 395] width 39 height 15
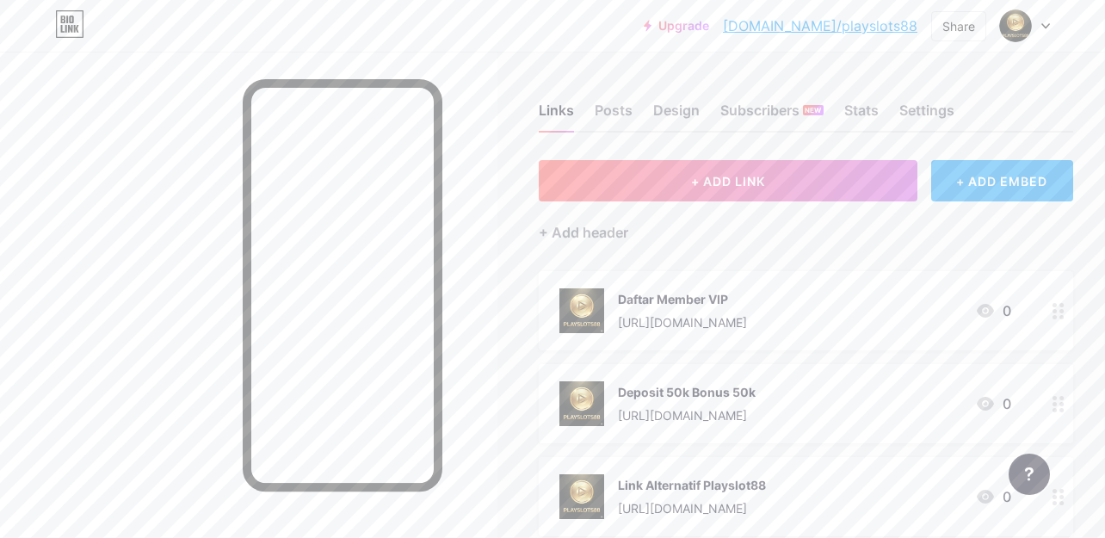
click at [655, 297] on div "Daftar Member VIP" at bounding box center [682, 299] width 129 height 18
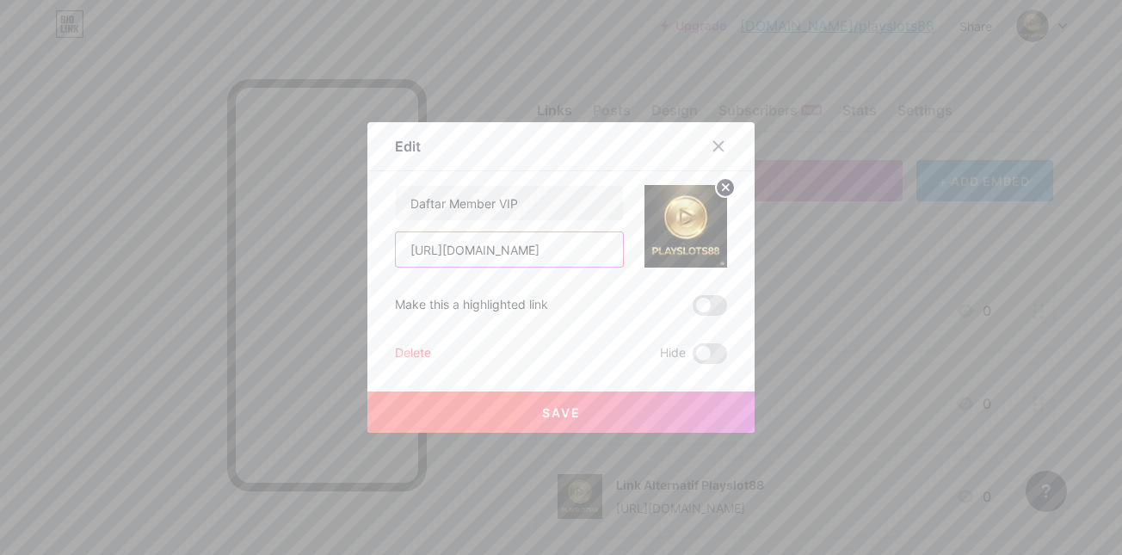
click at [466, 251] on input "https://linklist.bio/playslot88" at bounding box center [509, 249] width 227 height 34
paste input "mez.ink/playslot88_login"
type input "https://mez.ink/playslot88_login"
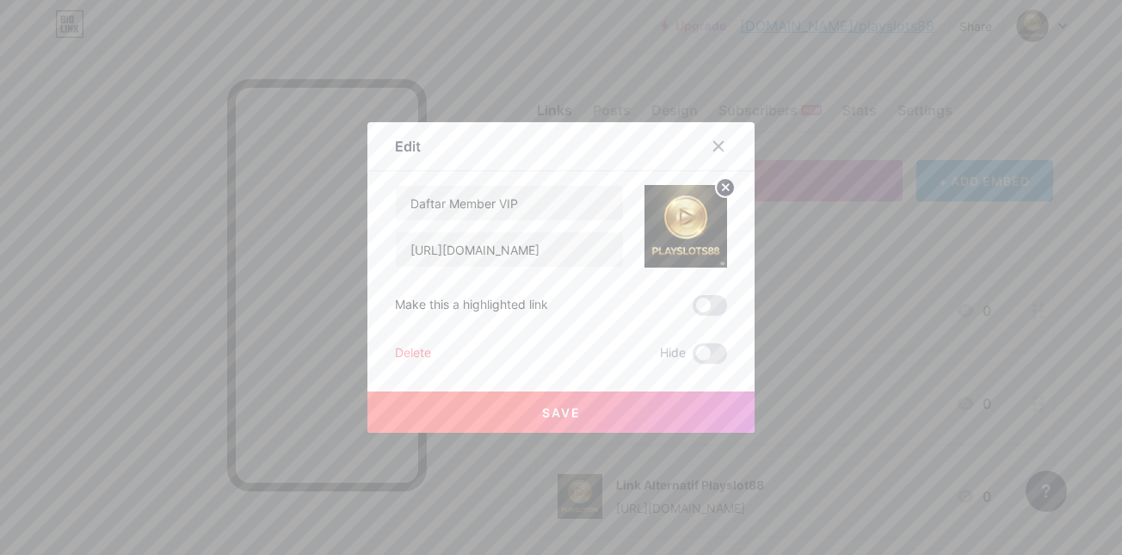
click at [565, 410] on span "Save" at bounding box center [561, 412] width 39 height 15
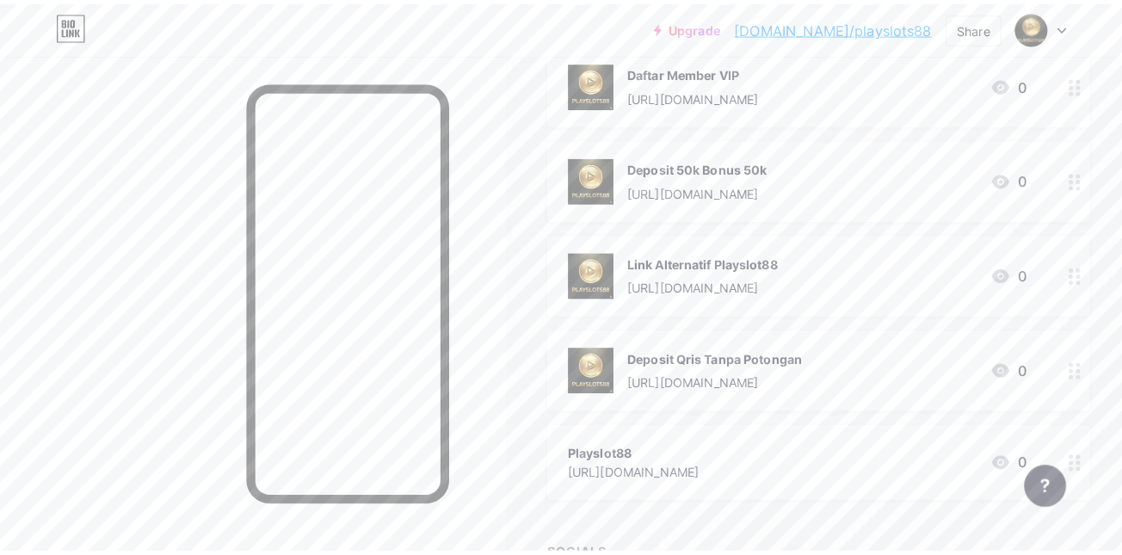
scroll to position [344, 0]
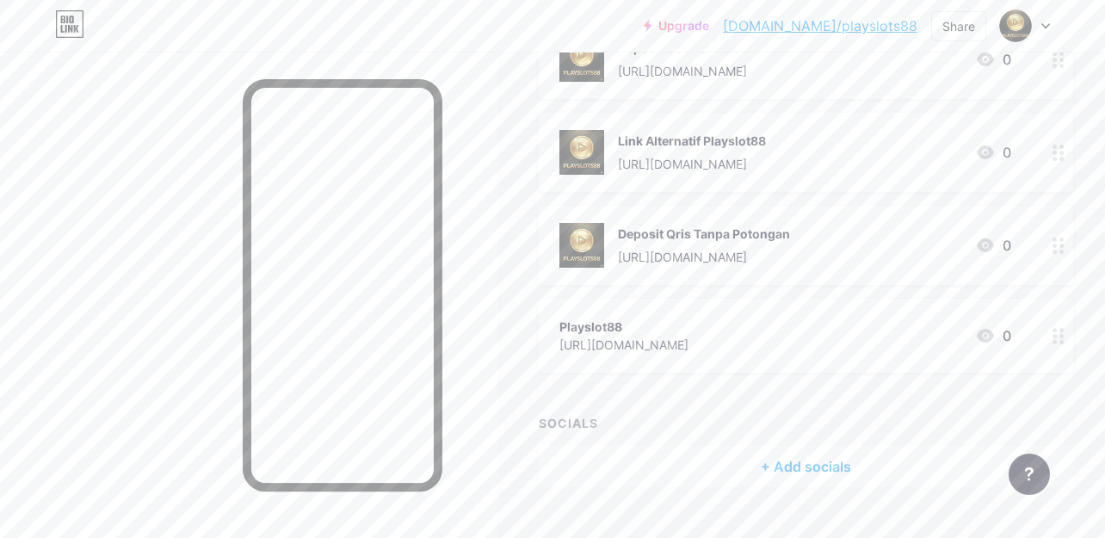
click at [688, 317] on div "Playslot88" at bounding box center [623, 326] width 129 height 18
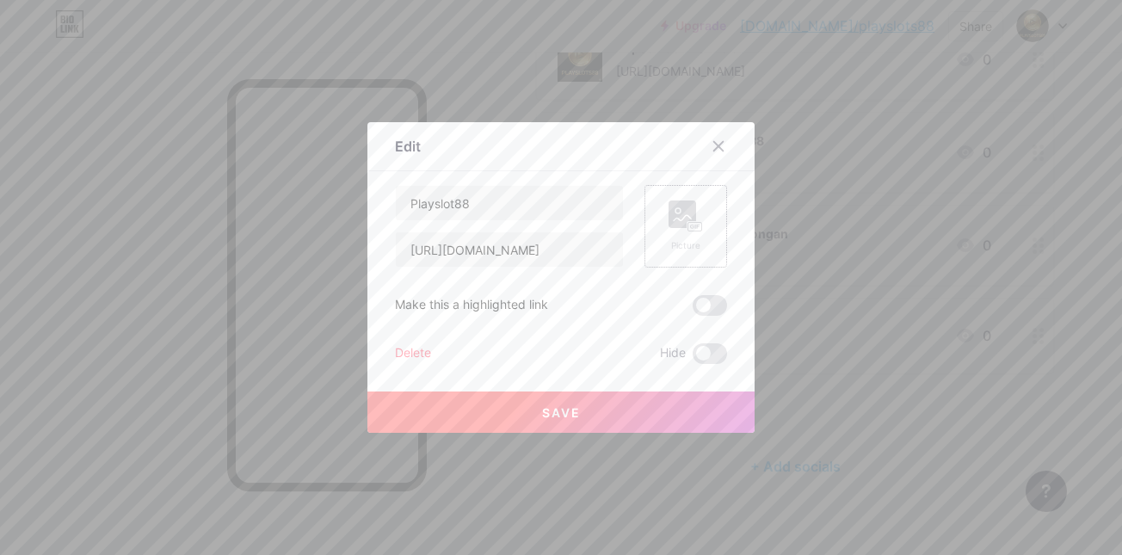
click at [696, 225] on div "Picture" at bounding box center [685, 226] width 83 height 83
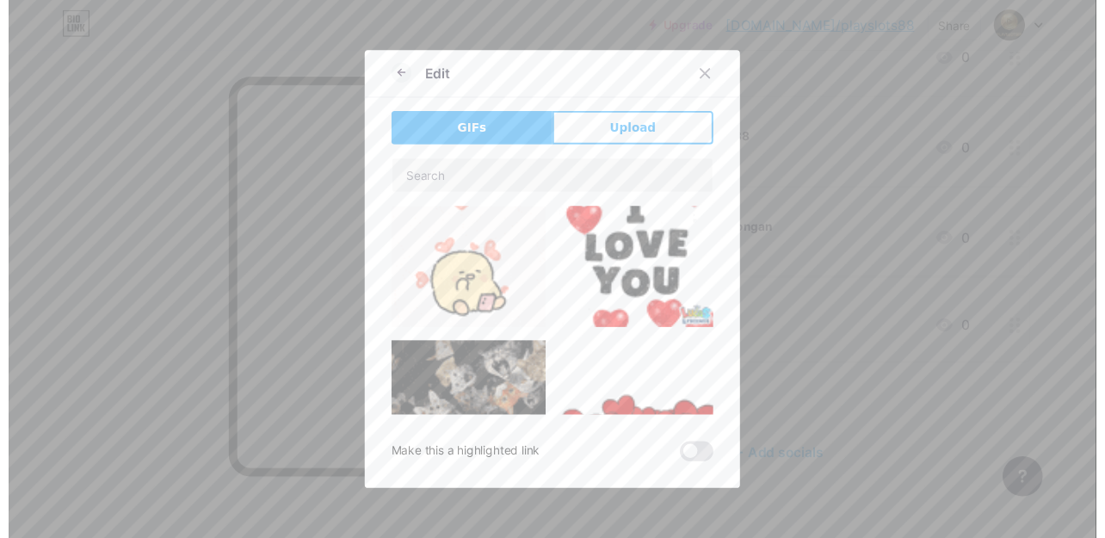
scroll to position [0, 0]
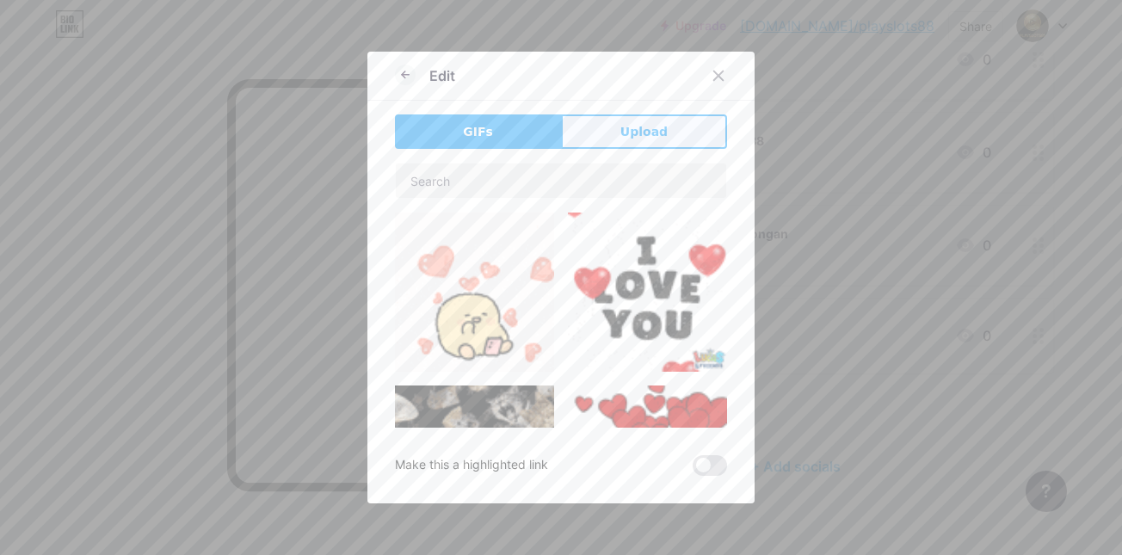
click at [606, 128] on button "Upload" at bounding box center [644, 131] width 166 height 34
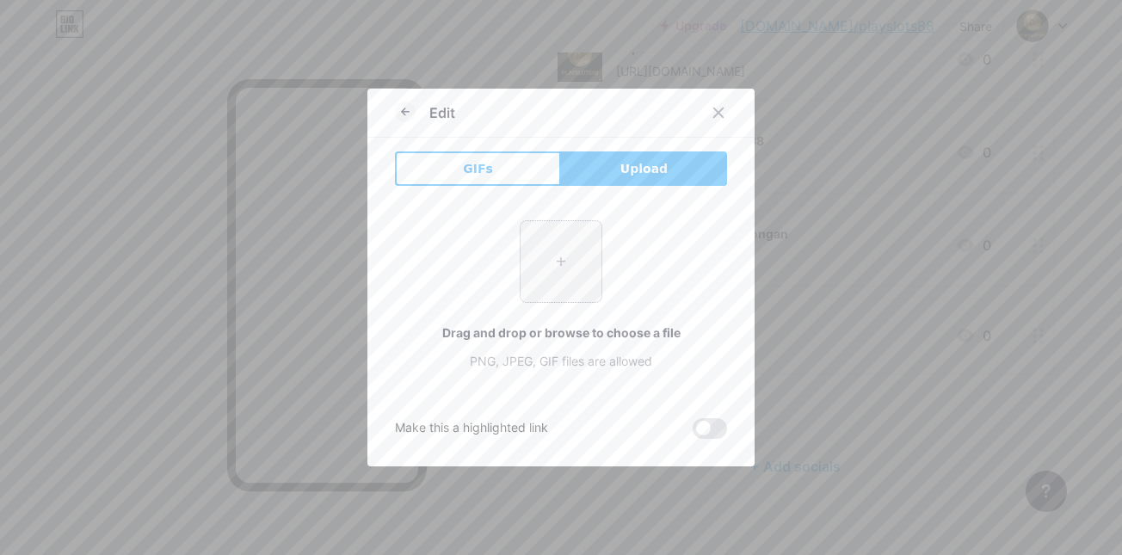
click at [541, 260] on input "file" at bounding box center [561, 261] width 81 height 81
type input "C:\fakepath\unnamed.png"
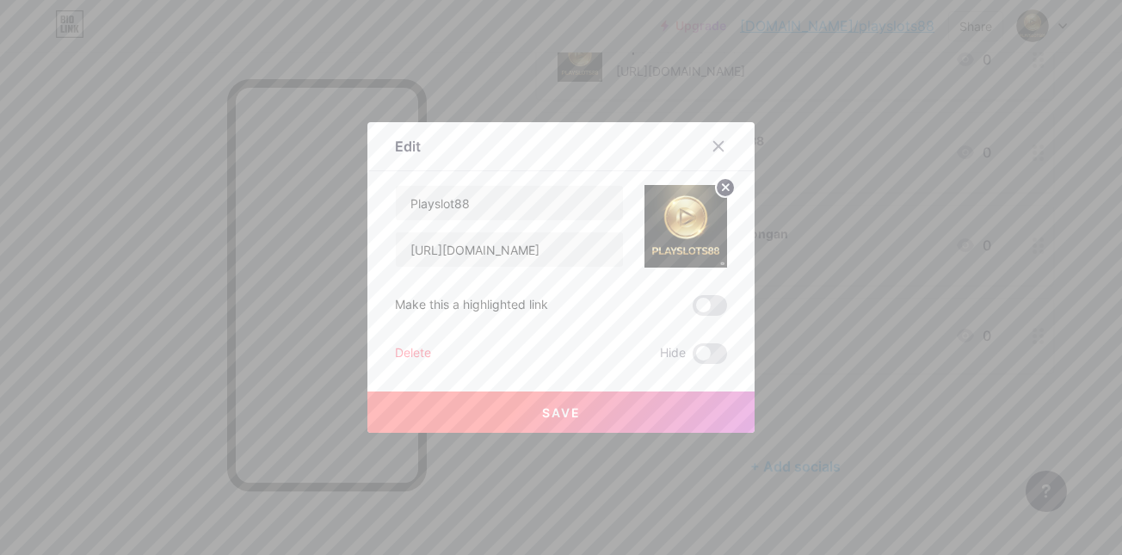
click at [587, 410] on button "Save" at bounding box center [560, 411] width 387 height 41
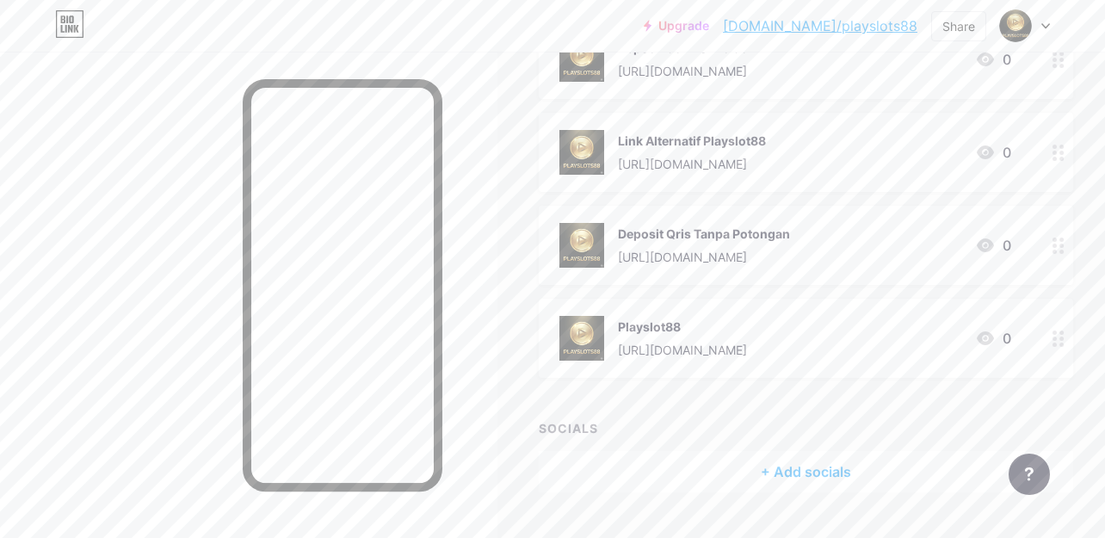
click at [148, 342] on div at bounding box center [248, 321] width 497 height 538
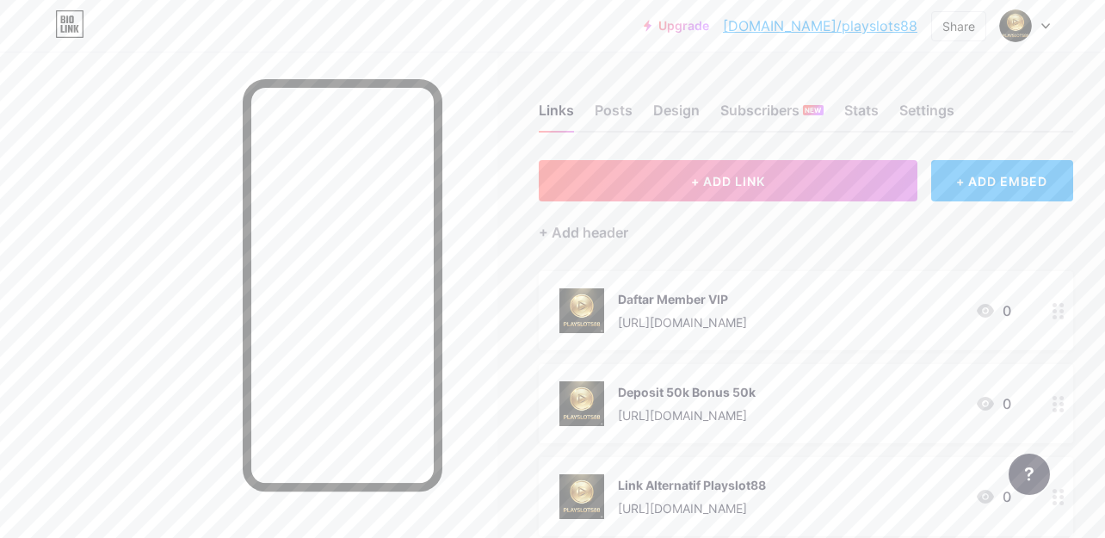
click at [841, 28] on link "bio.link/playslots88" at bounding box center [820, 25] width 194 height 21
